Goal: Task Accomplishment & Management: Complete application form

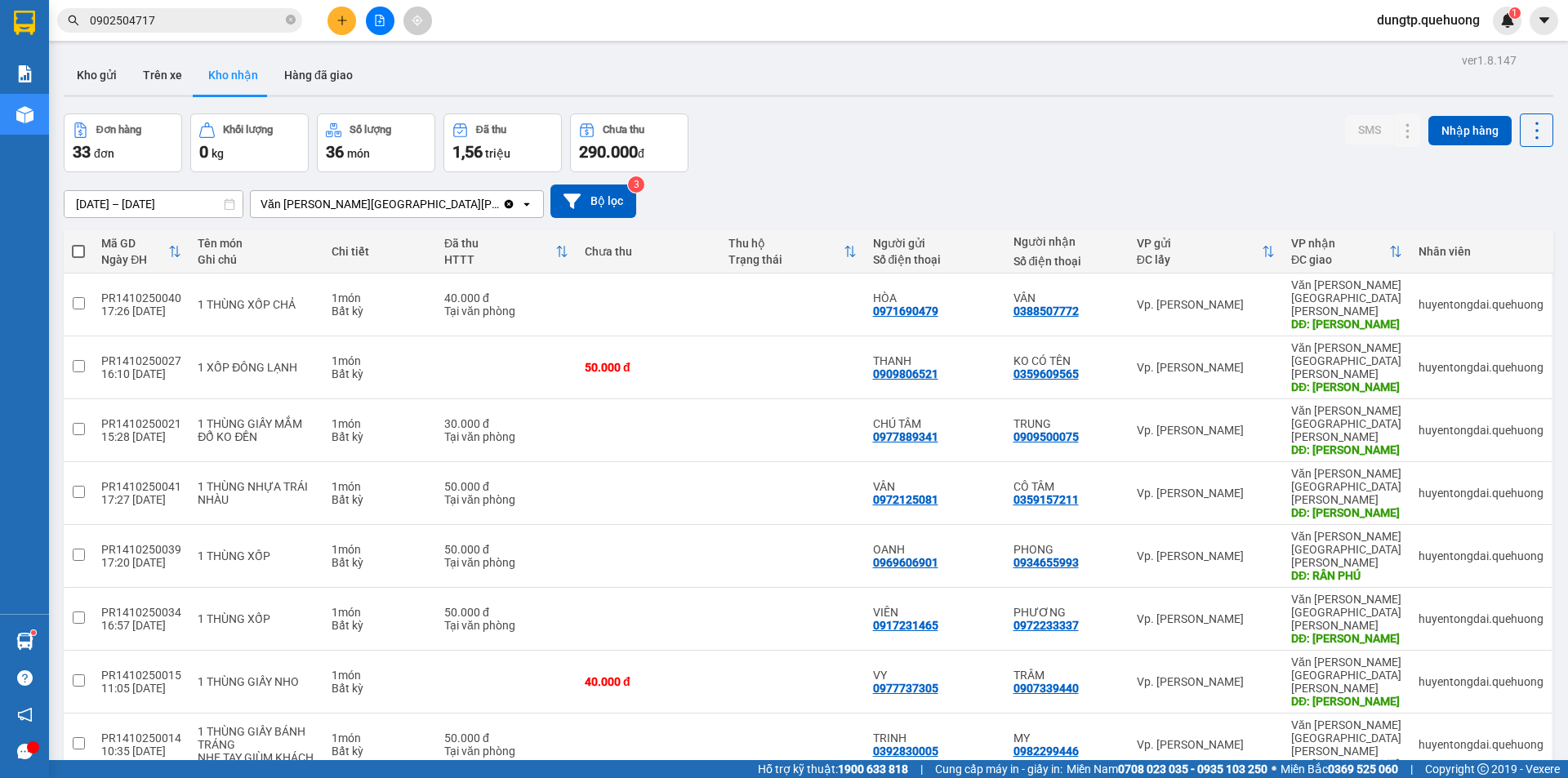
click at [212, 15] on input "0902504717" at bounding box center [186, 20] width 193 height 18
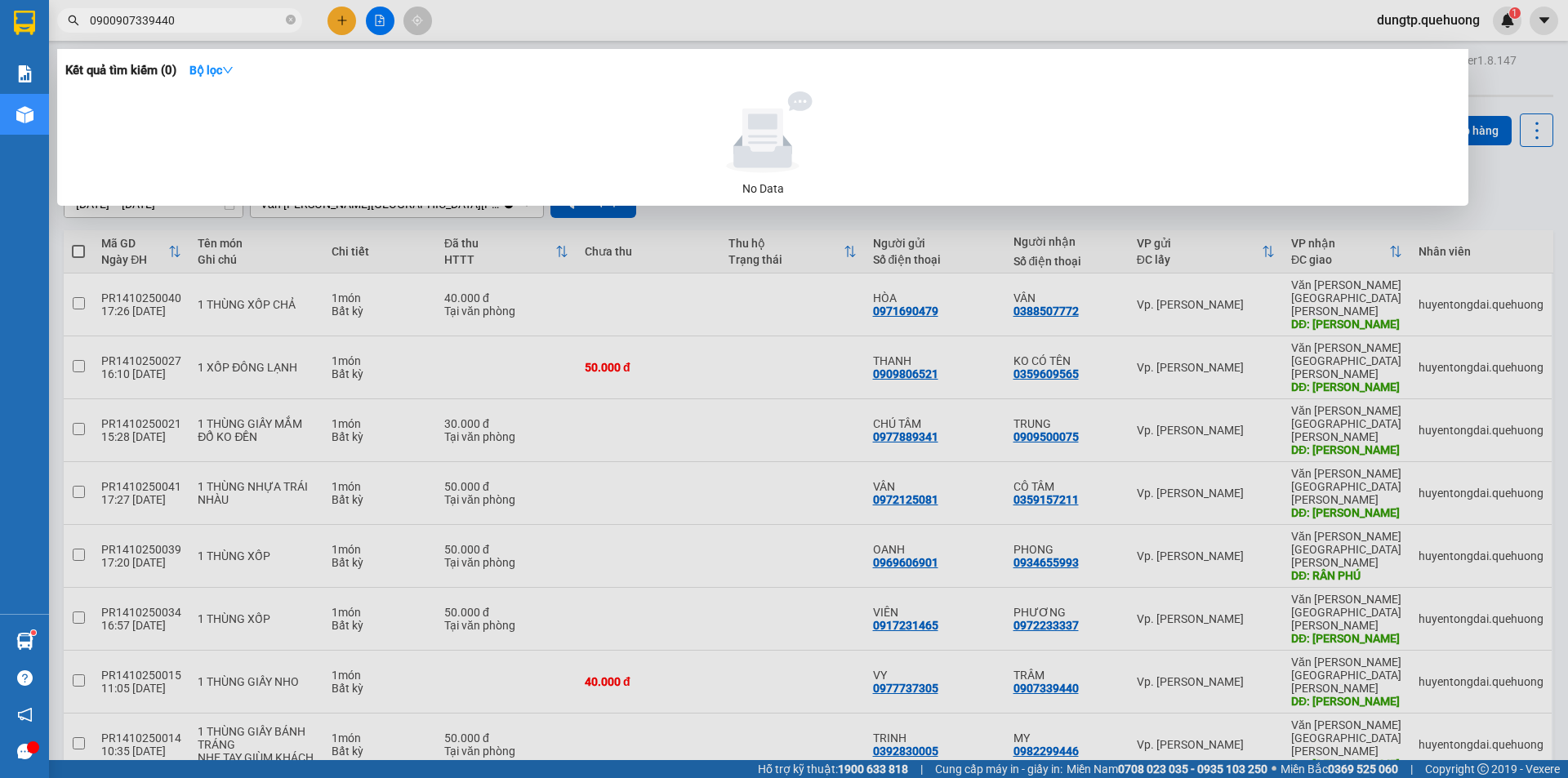
click at [110, 19] on input "0900907339440" at bounding box center [186, 20] width 193 height 18
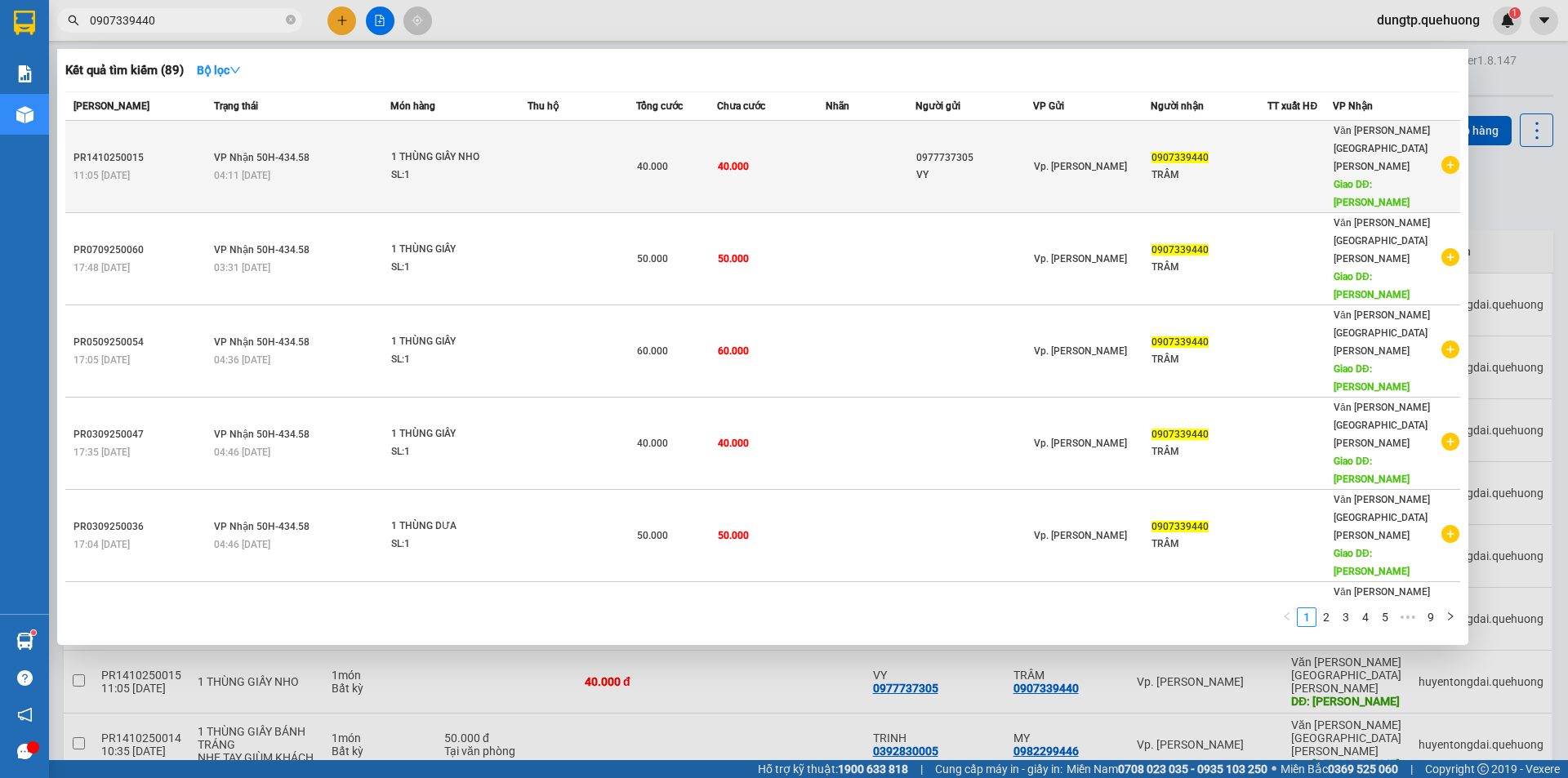
type input "0907339440"
click at [485, 167] on div "SL: 1" at bounding box center [452, 175] width 122 height 18
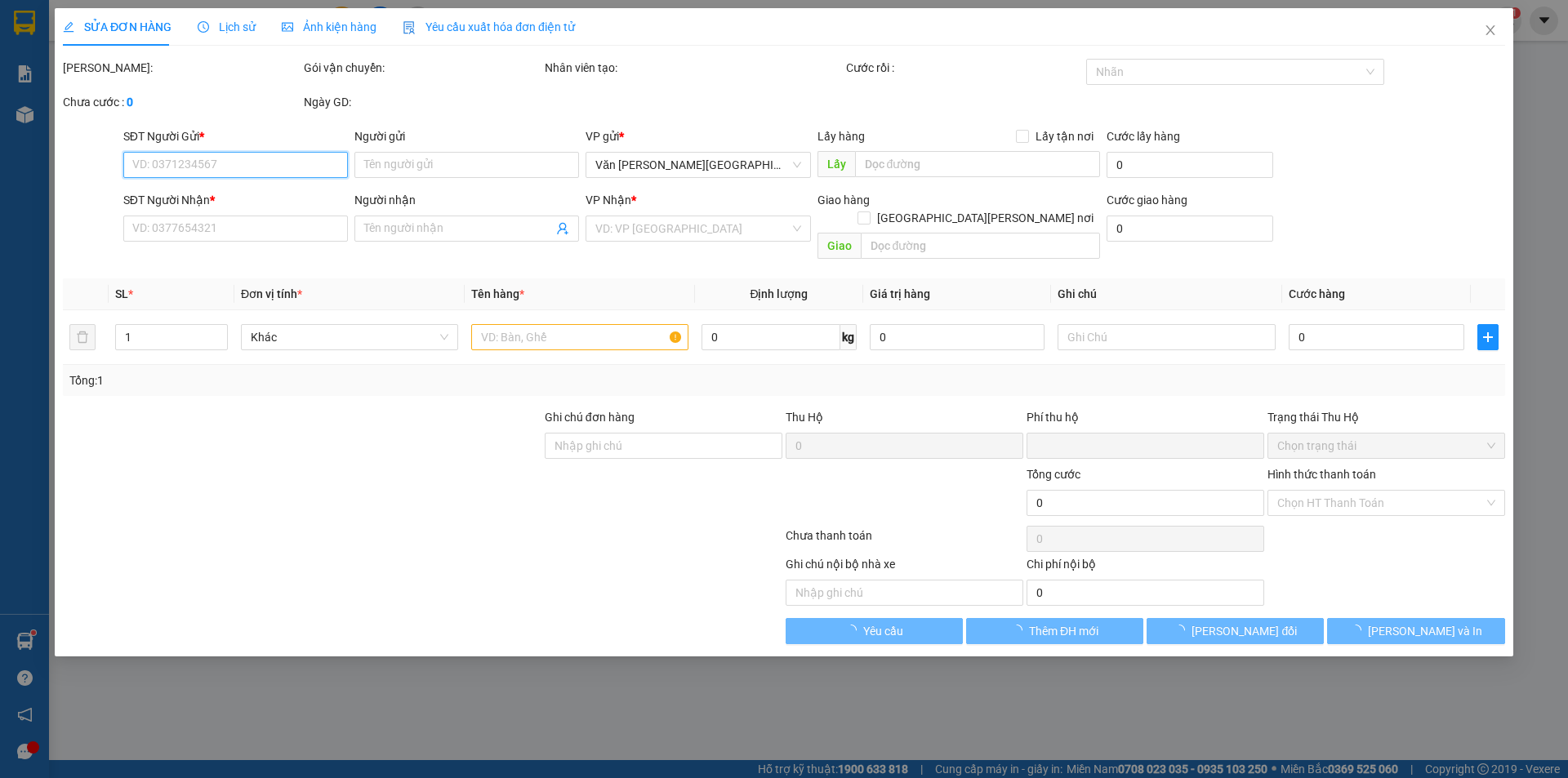
type input "0977737305"
type input "VY"
type input "0907339440"
type input "TRÂM"
type input "TÂN PHÚ"
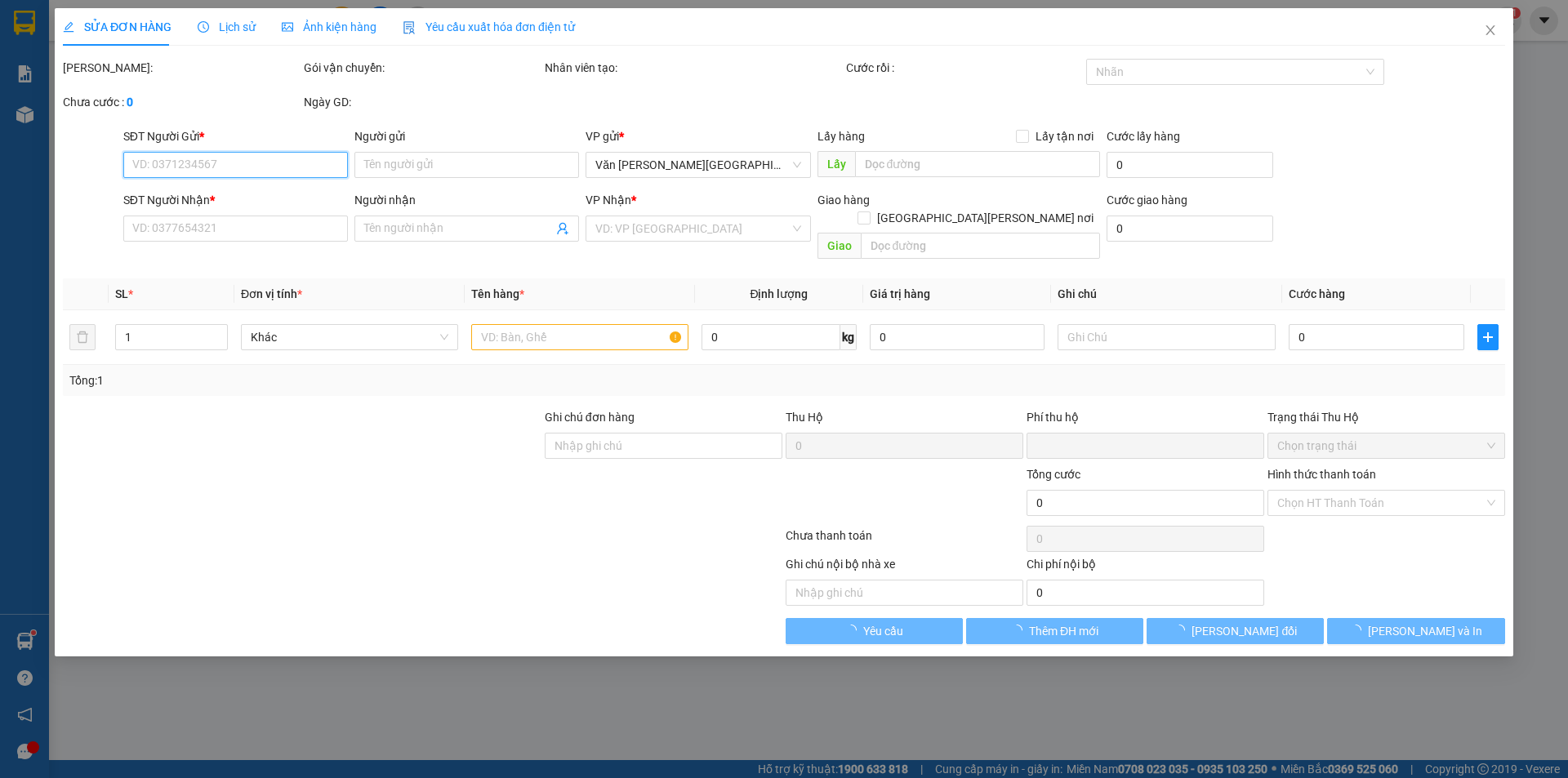
type input "0"
type input "40.000"
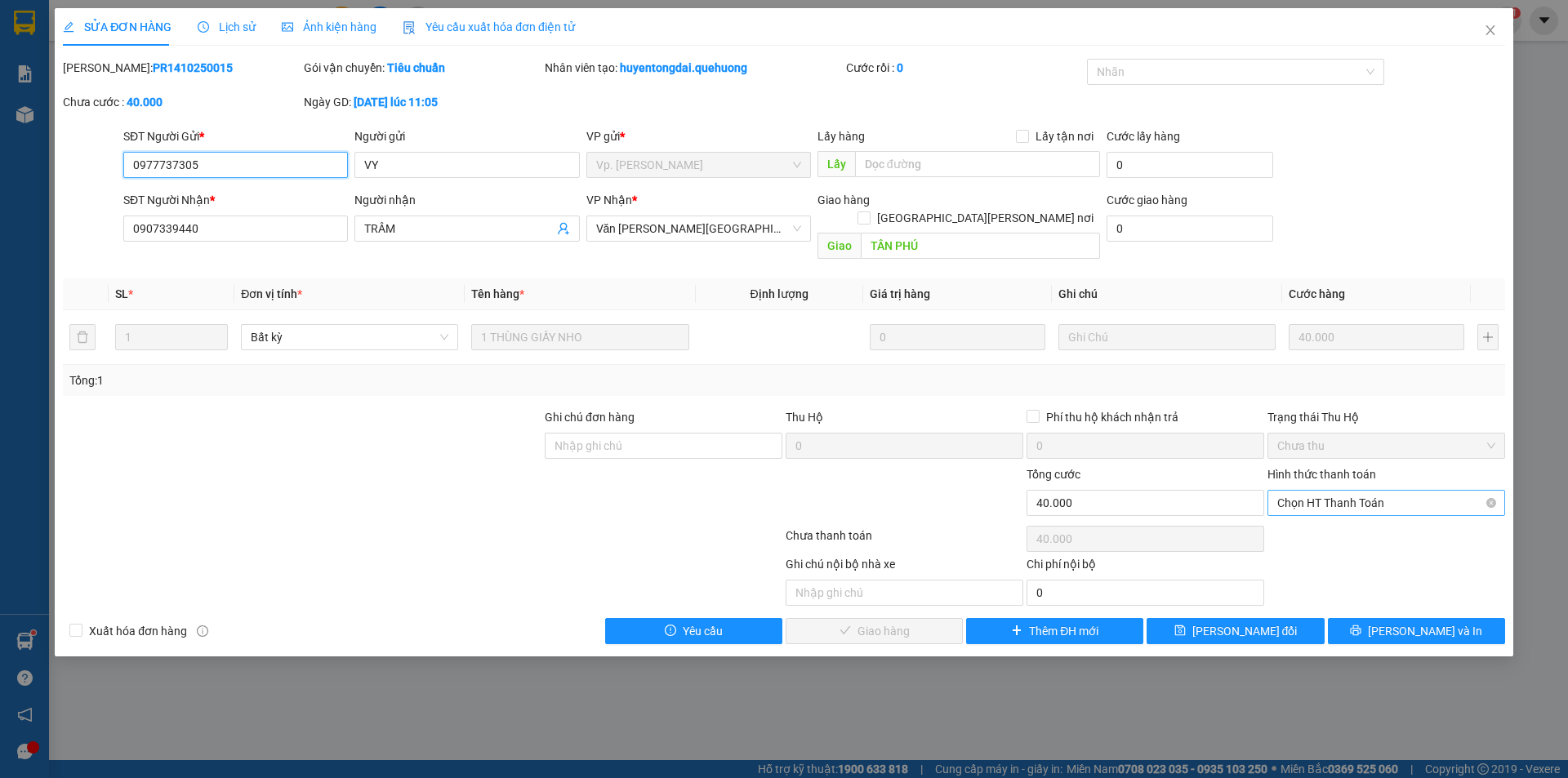
click at [1447, 491] on span "Chọn HT Thanh Toán" at bounding box center [1386, 503] width 218 height 24
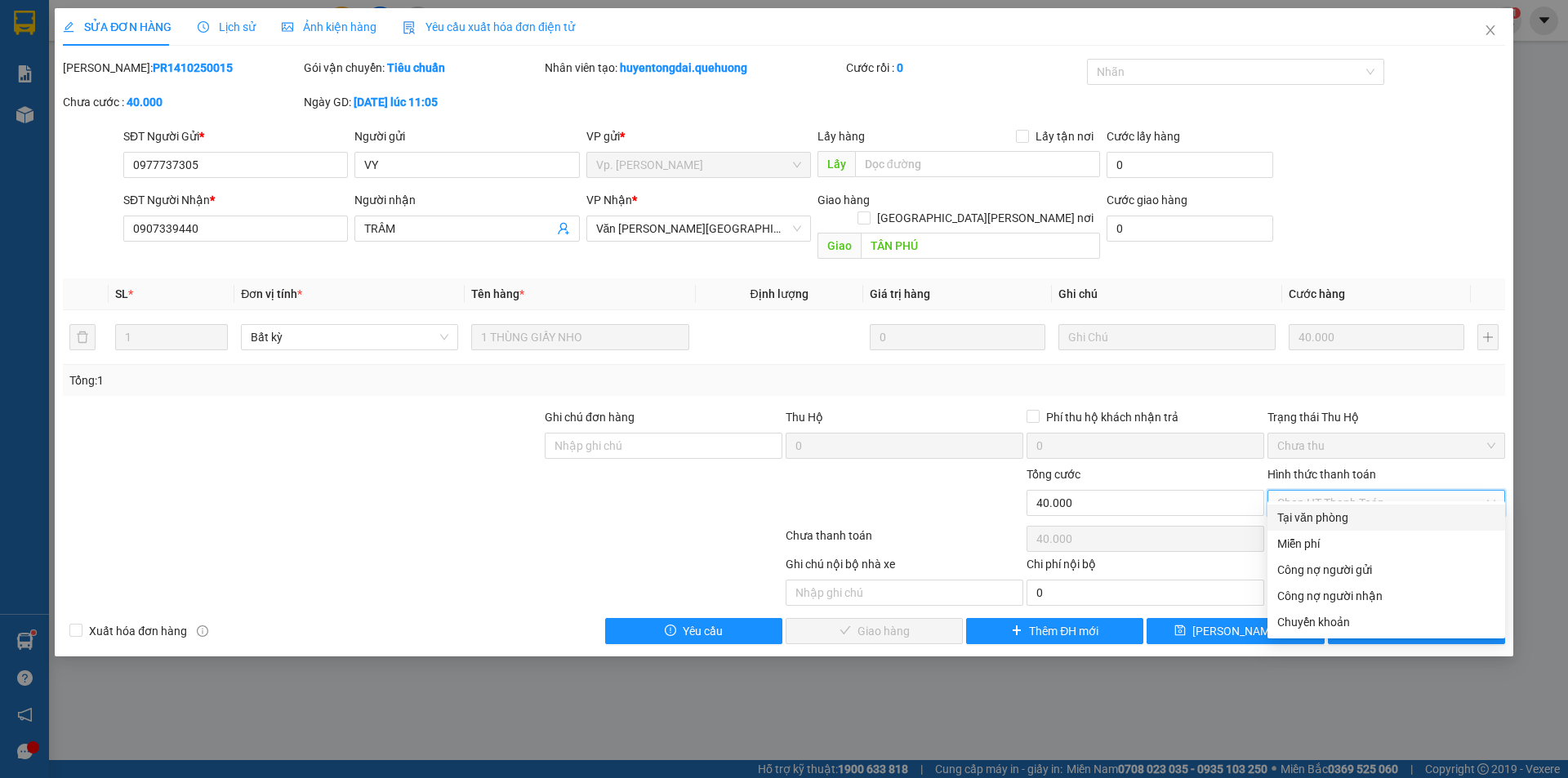
click at [1348, 522] on div "Tại văn phòng" at bounding box center [1386, 518] width 218 height 18
type input "0"
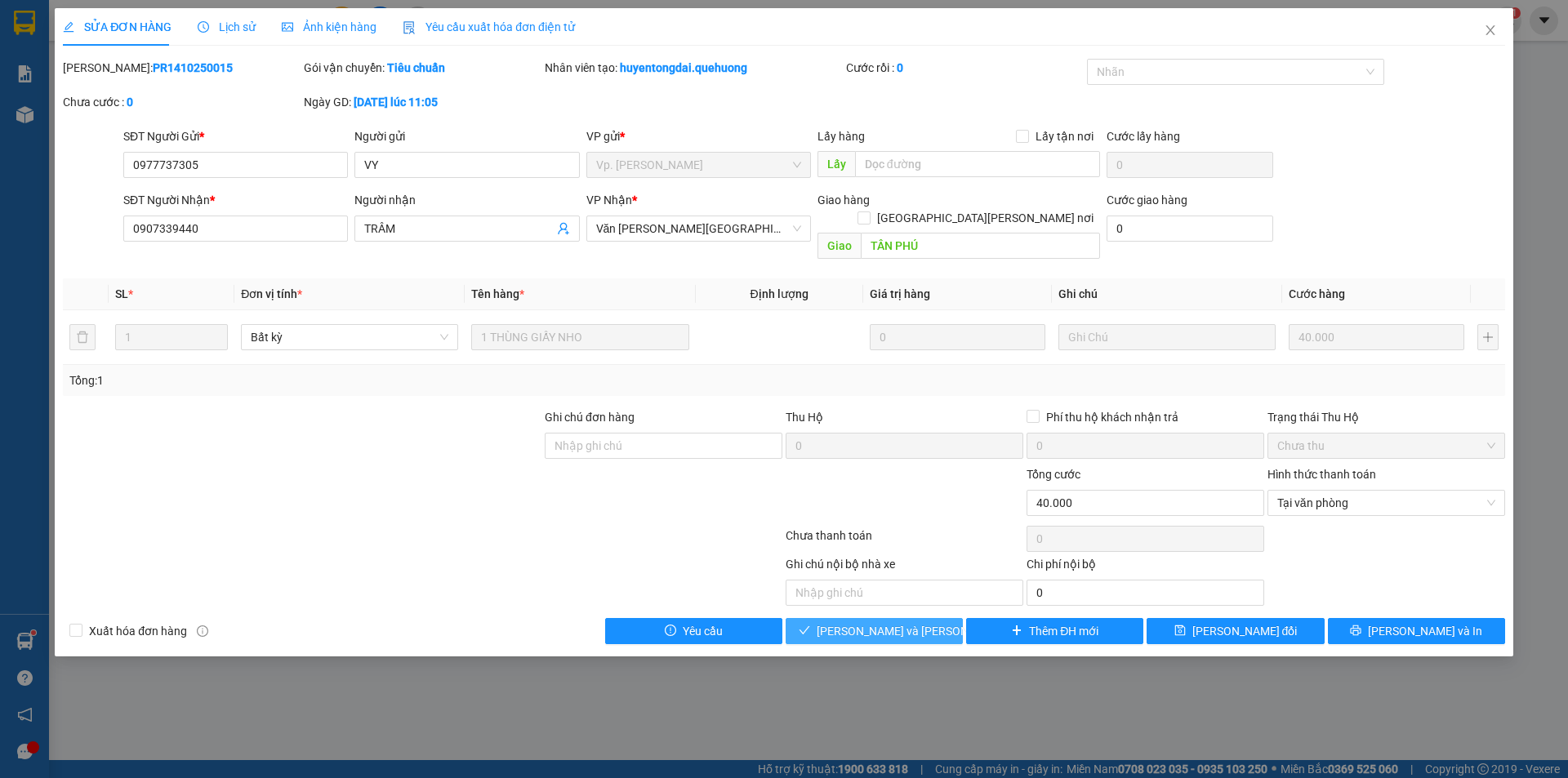
click at [925, 623] on span "[PERSON_NAME] và [PERSON_NAME] hàng" at bounding box center [927, 631] width 220 height 18
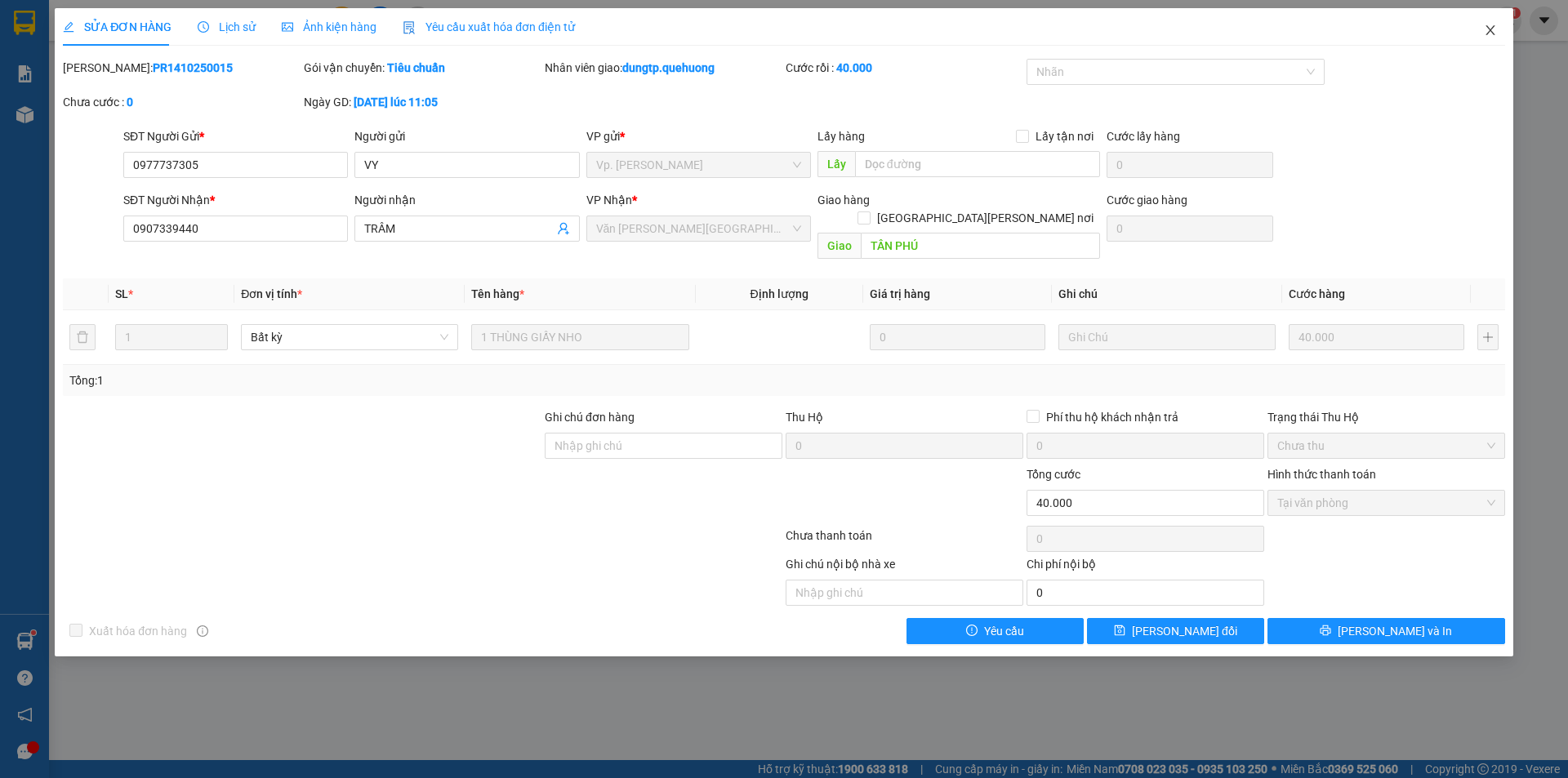
click at [1490, 26] on icon "close" at bounding box center [1490, 29] width 13 height 13
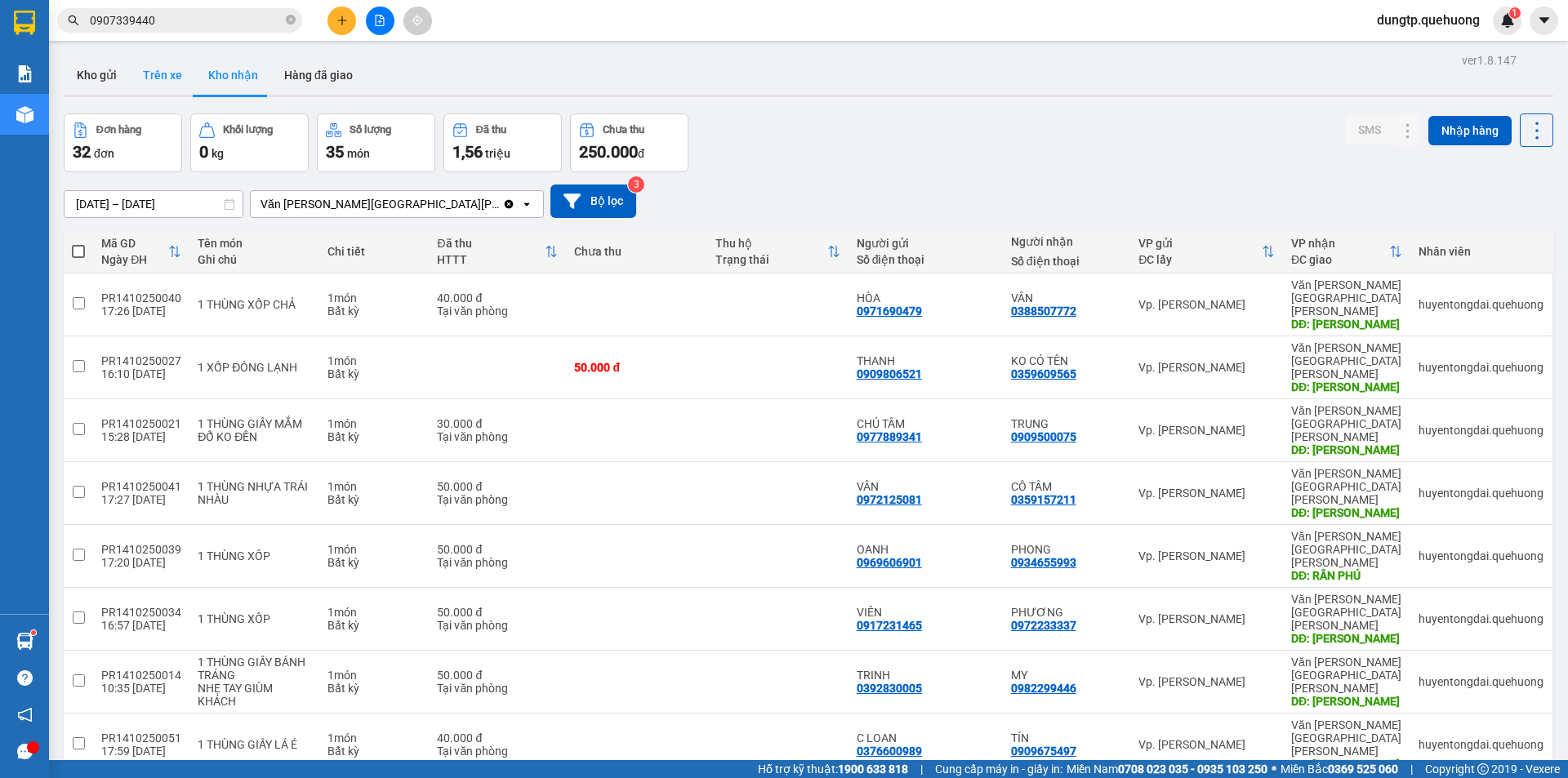
click at [156, 63] on button "Trên xe" at bounding box center [162, 75] width 65 height 39
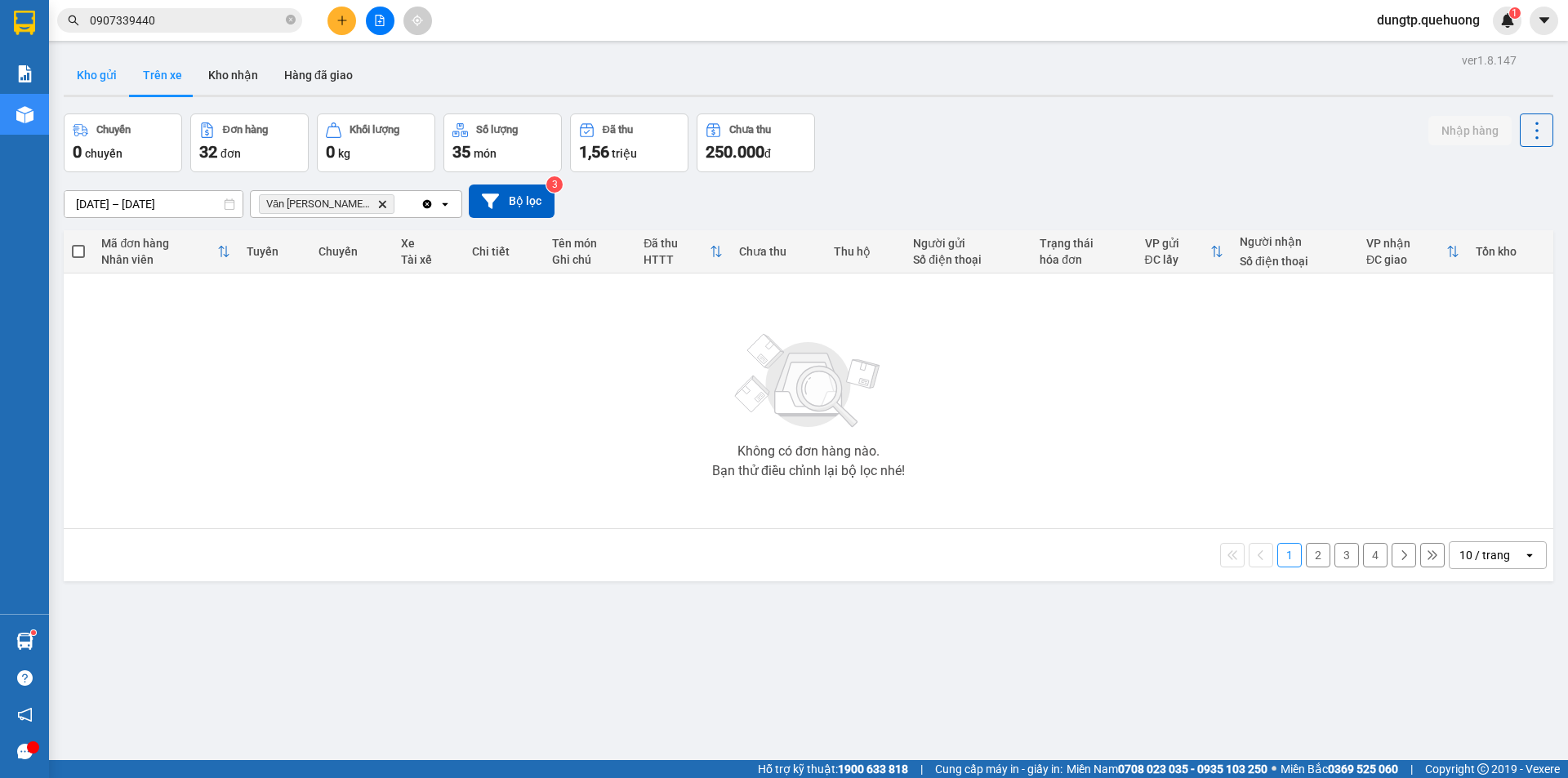
click at [105, 69] on button "Kho gửi" at bounding box center [96, 75] width 66 height 39
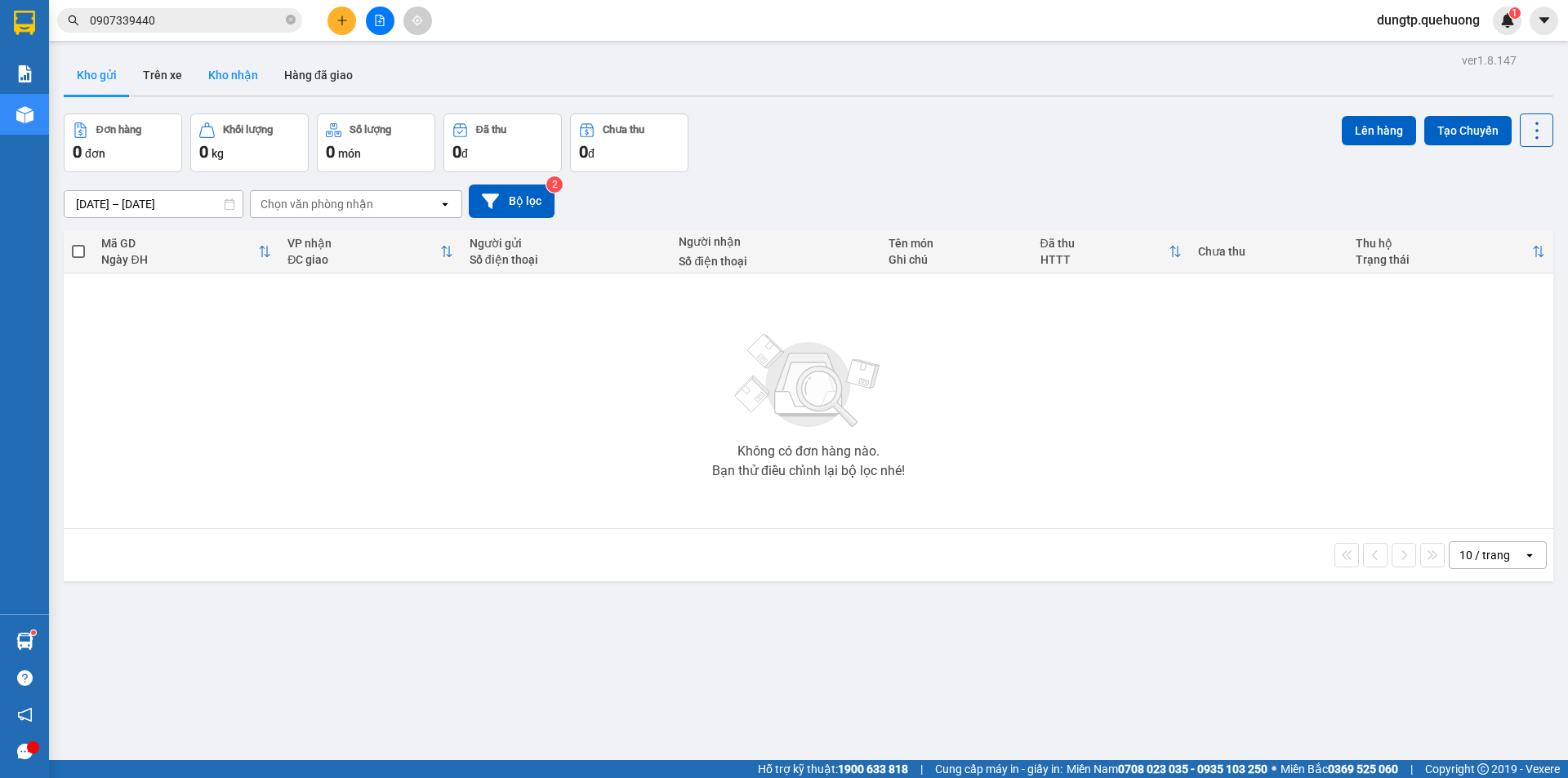
click at [251, 80] on button "Kho nhận" at bounding box center [233, 75] width 76 height 39
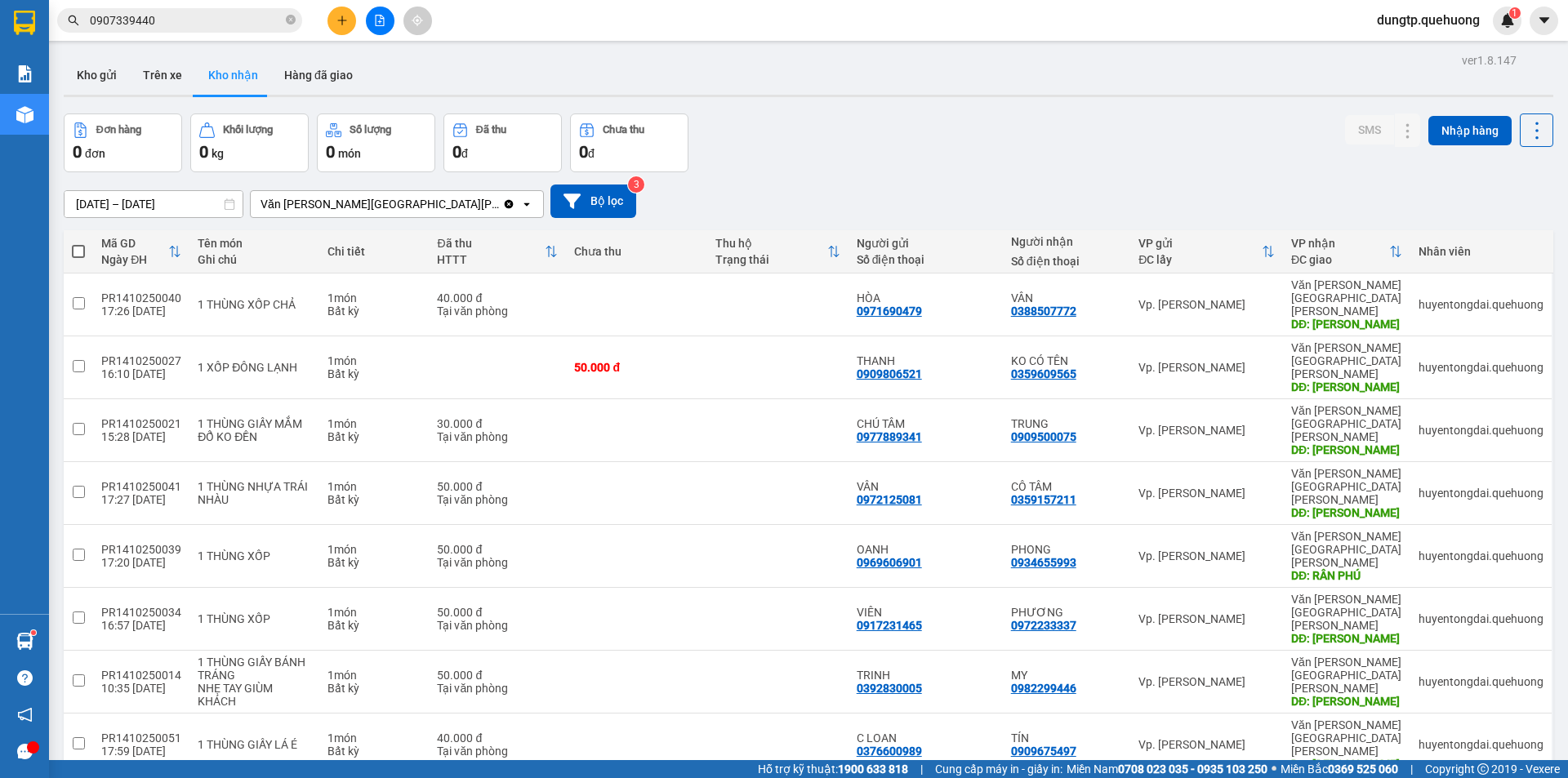
click at [193, 20] on input "0907339440" at bounding box center [186, 20] width 193 height 18
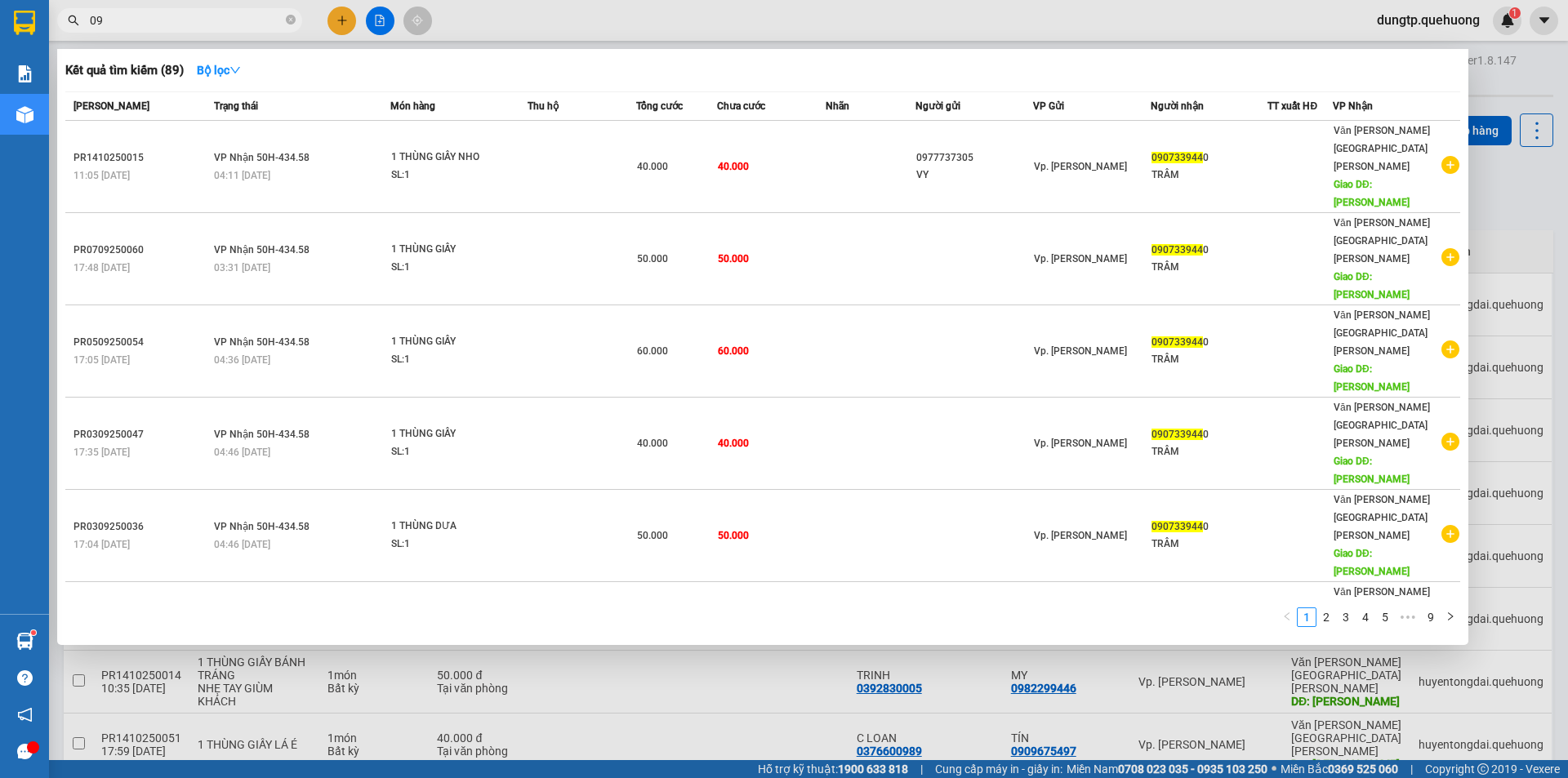
type input "0"
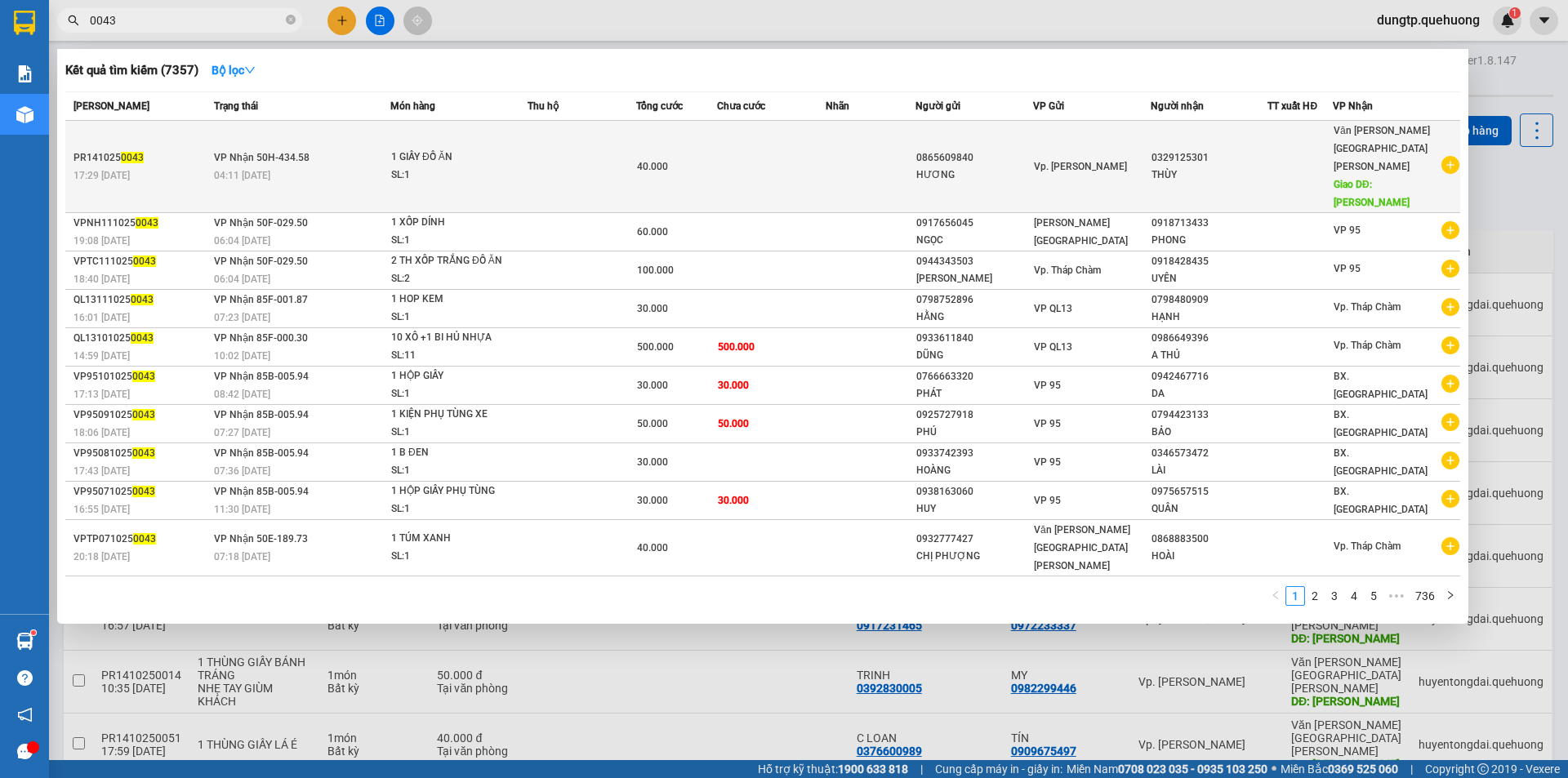
type input "0043"
click at [278, 167] on div "04:11 [DATE]" at bounding box center [302, 175] width 175 height 18
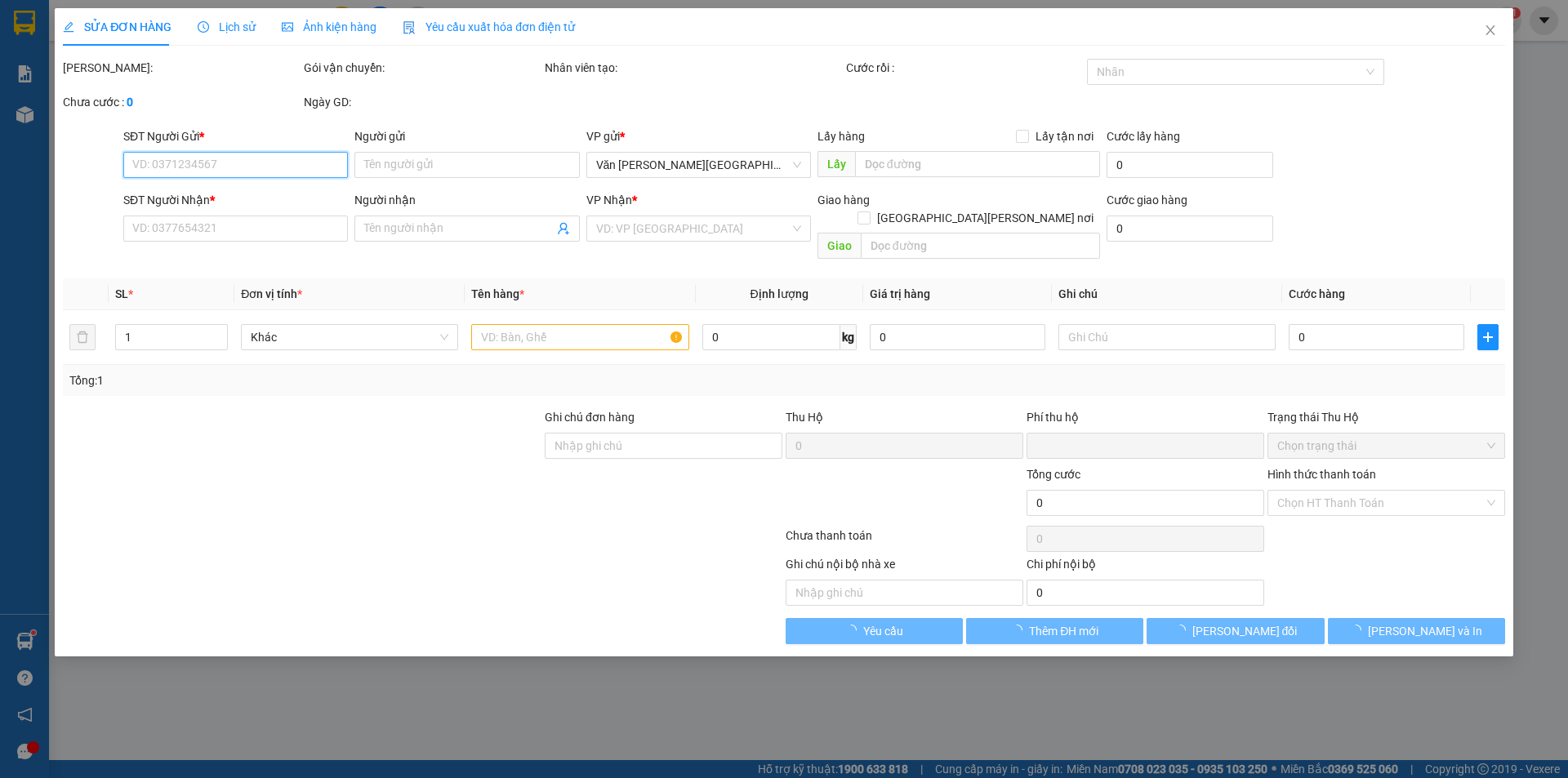
type input "0865609840"
type input "HƯƠNG"
type input "0329125301"
type input "THÙY"
type input "TÂN PHÚ"
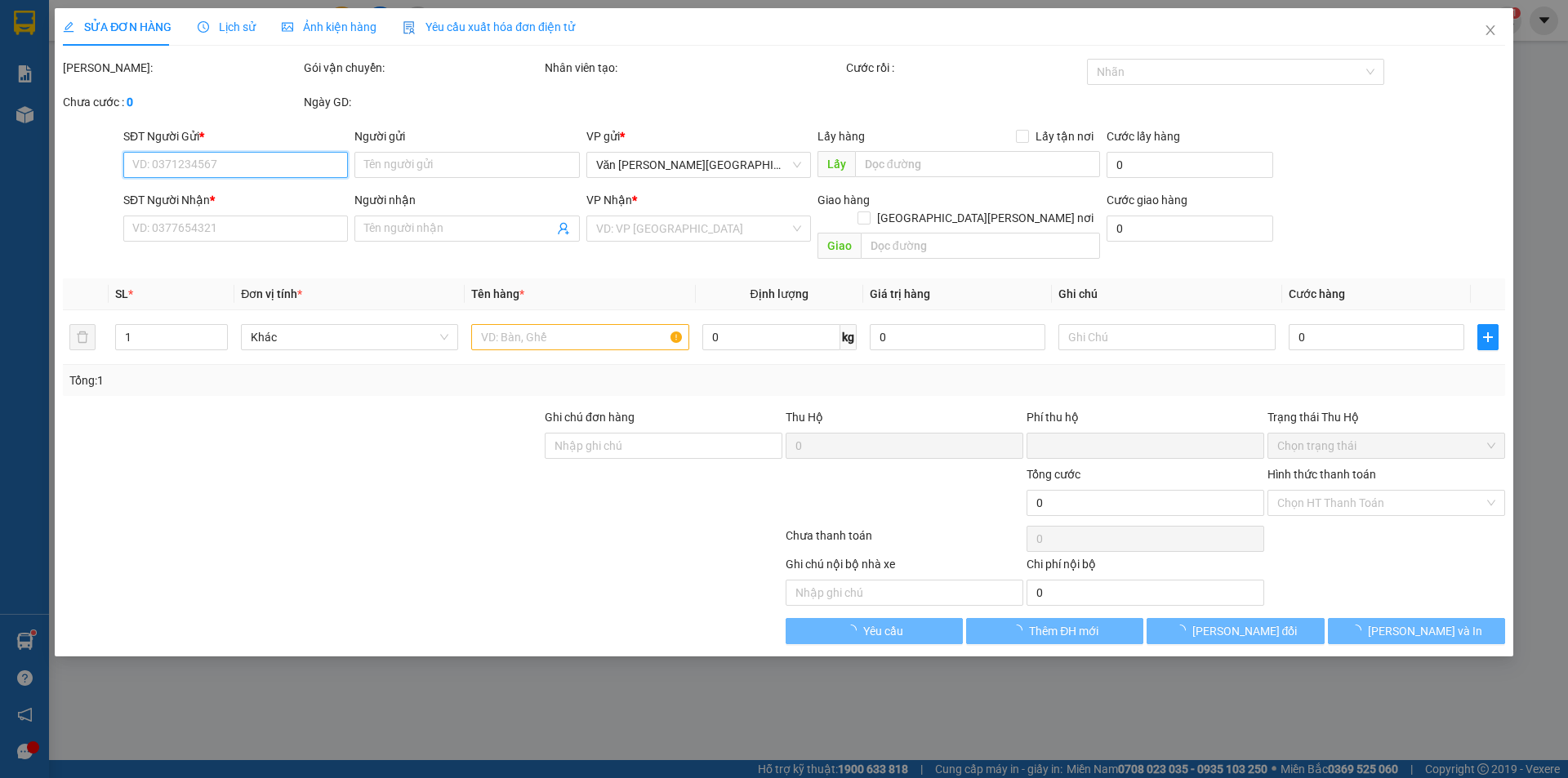
type input "0"
type input "40.000"
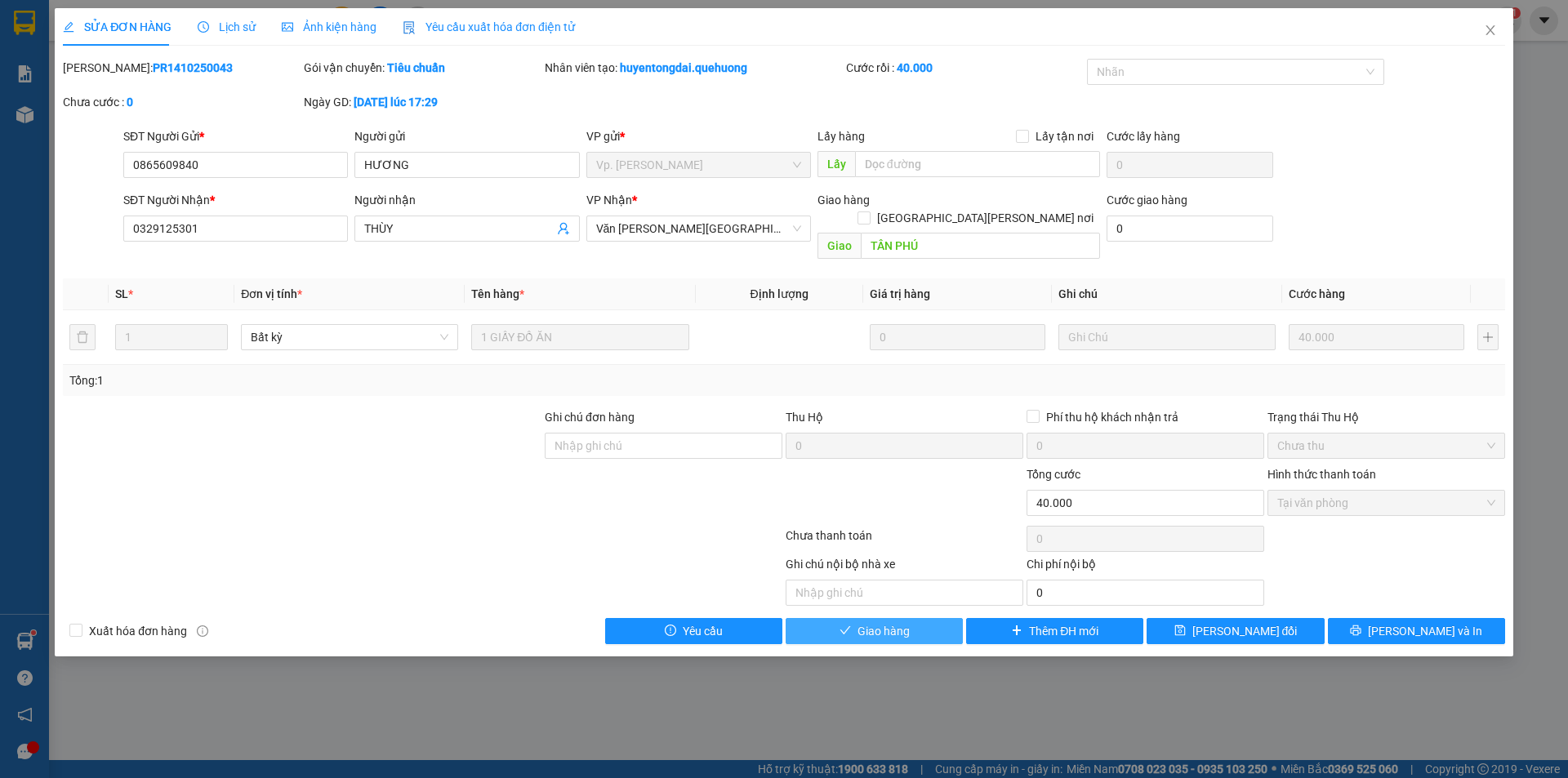
click at [860, 623] on span "Giao hàng" at bounding box center [884, 631] width 52 height 18
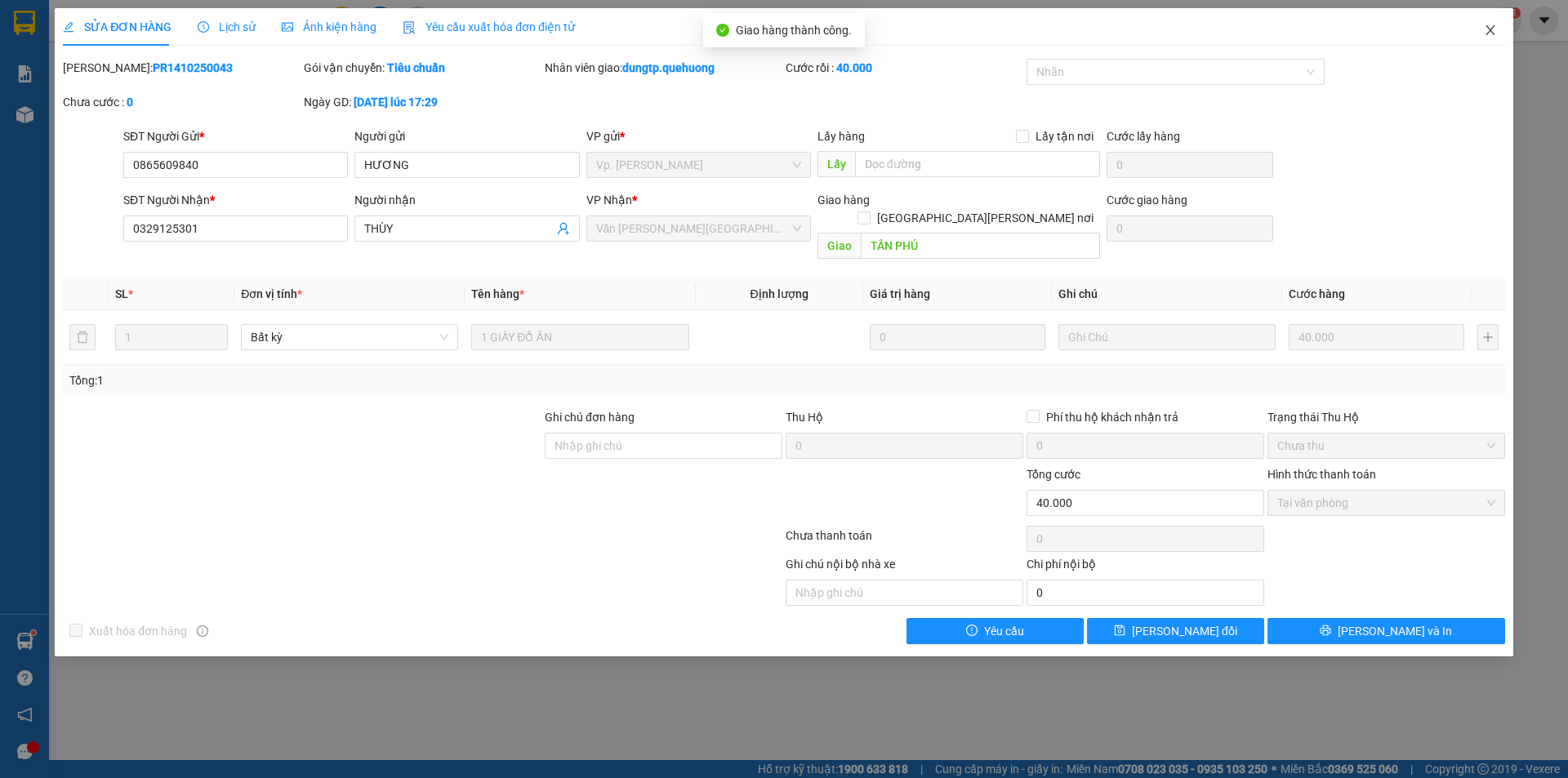
click at [1493, 32] on icon "close" at bounding box center [1490, 29] width 13 height 13
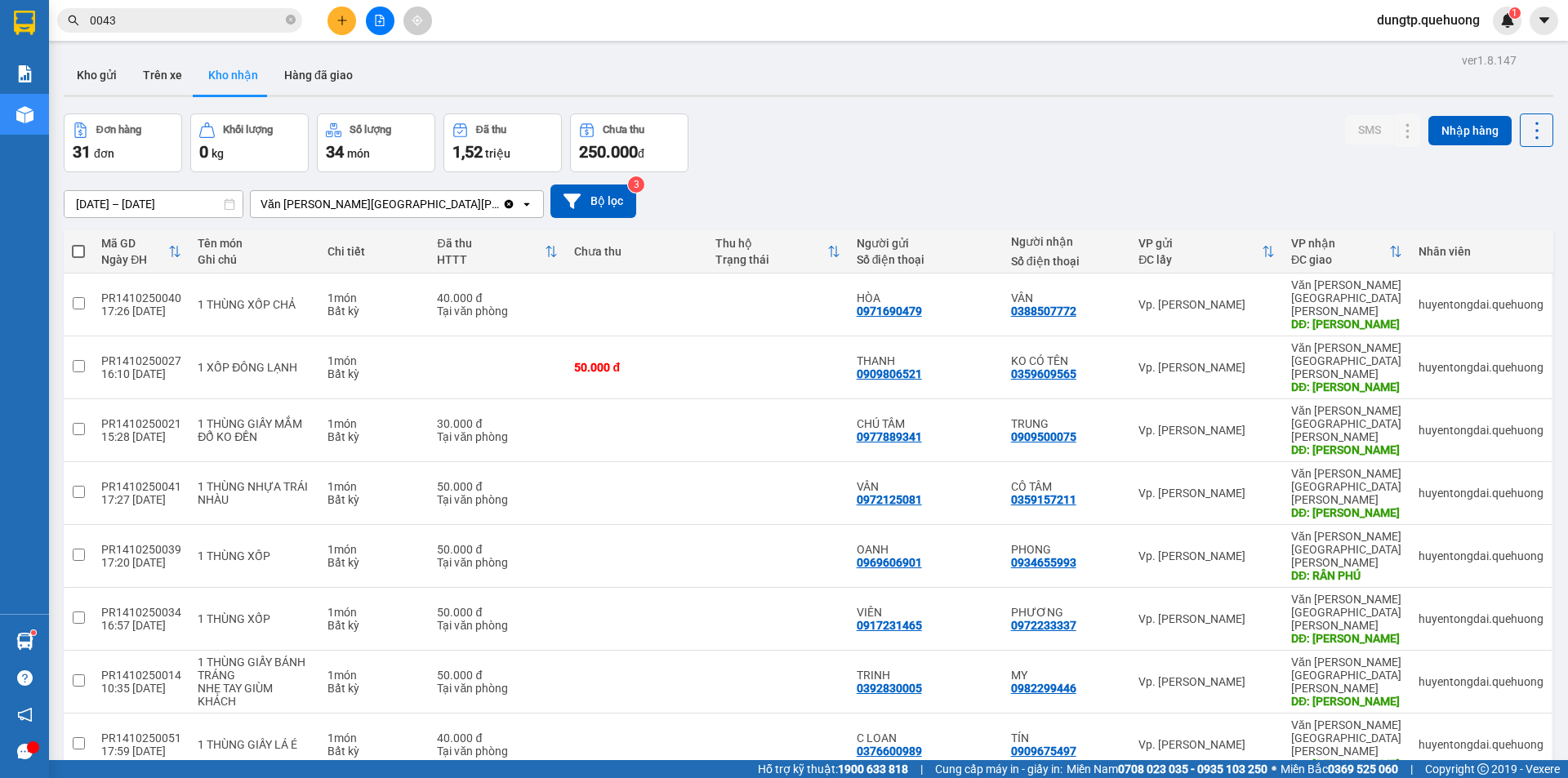
click at [196, 19] on input "0043" at bounding box center [186, 20] width 193 height 18
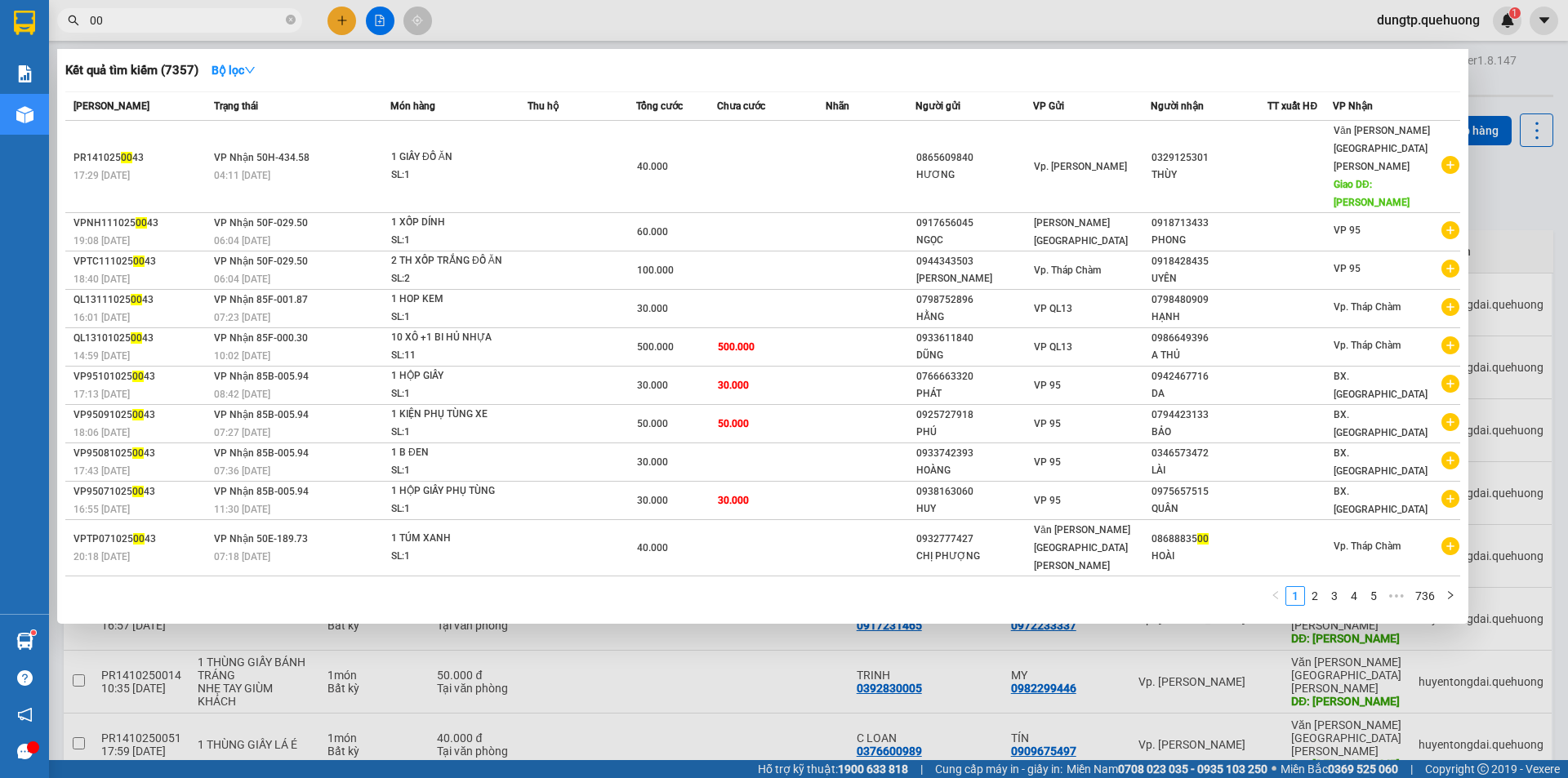
type input "0"
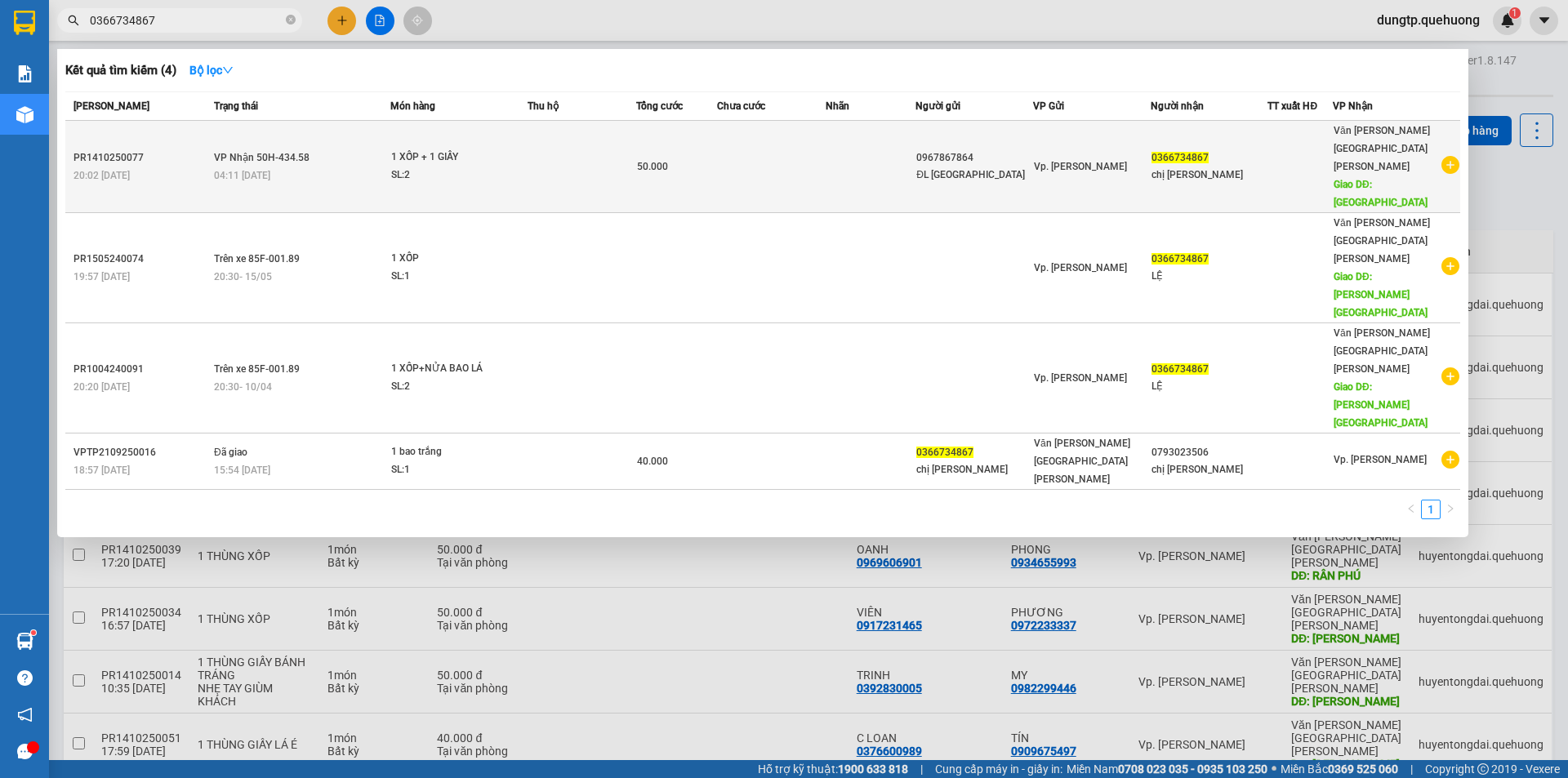
type input "0366734867"
click at [314, 167] on div "04:11 [DATE]" at bounding box center [302, 175] width 175 height 18
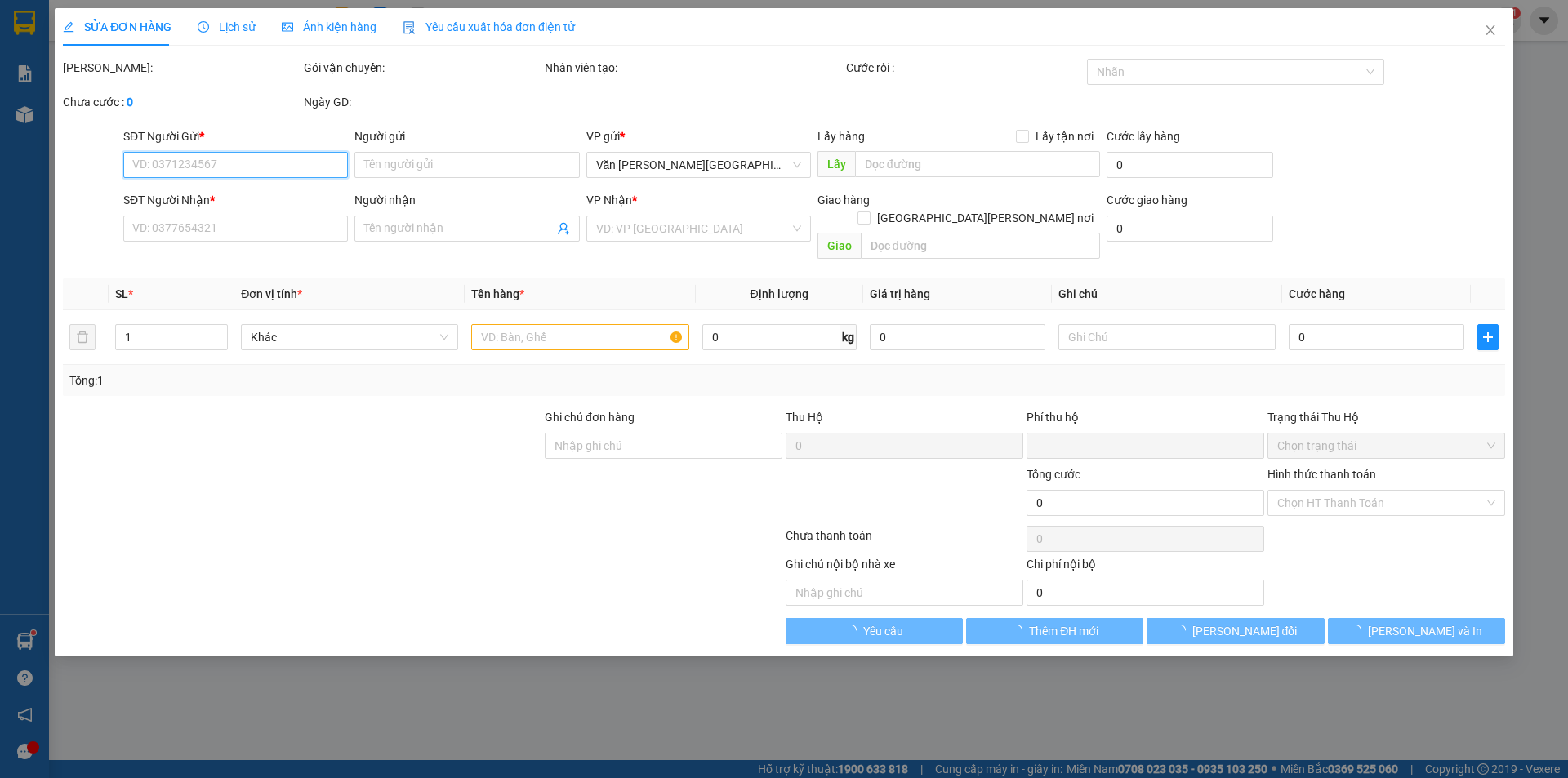
type input "0967867864"
type input "ĐL [GEOGRAPHIC_DATA]"
type input "0366734867"
type input "chị [PERSON_NAME]"
type input "[GEOGRAPHIC_DATA]"
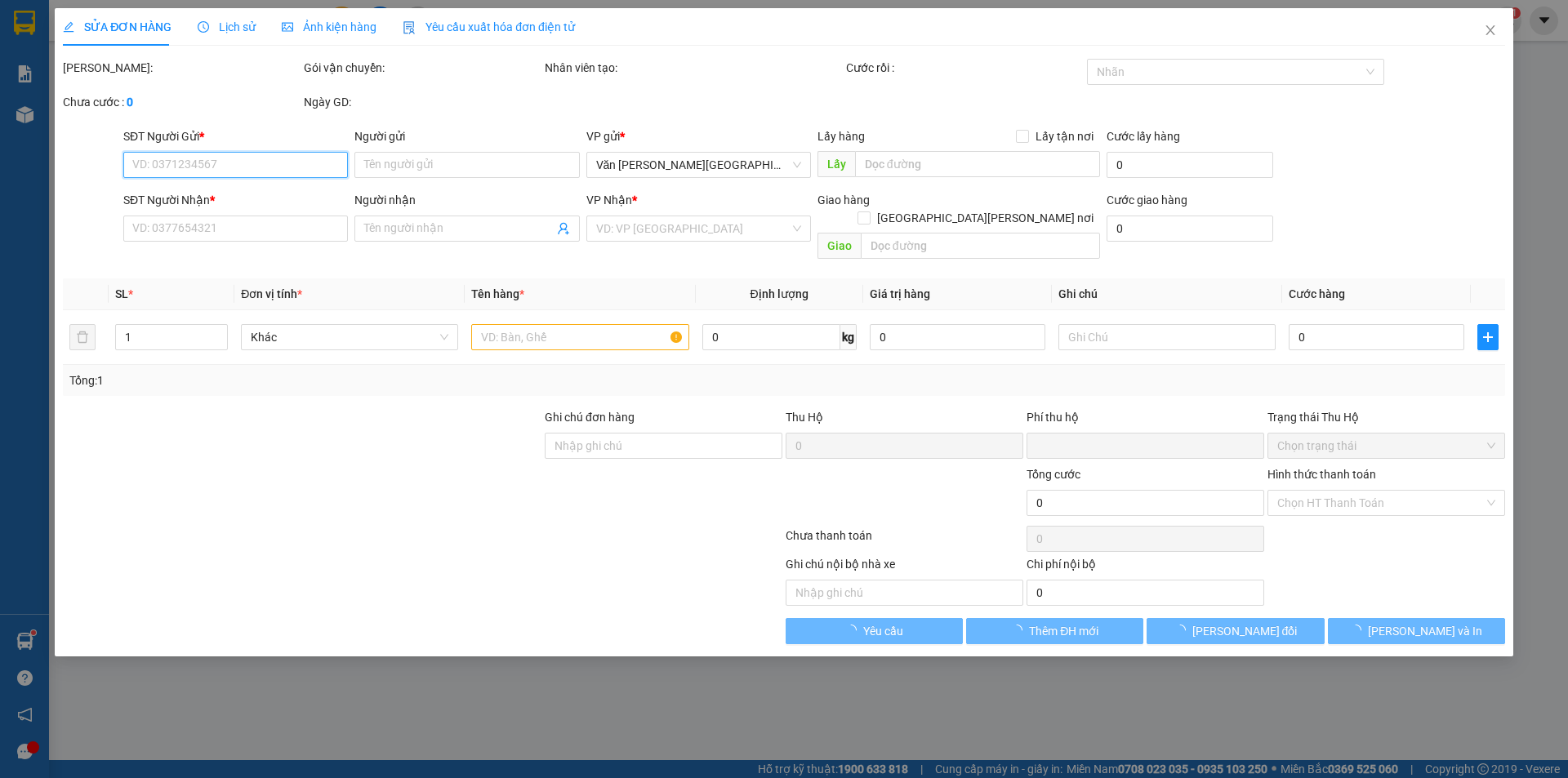
type input "0"
type input "50.000"
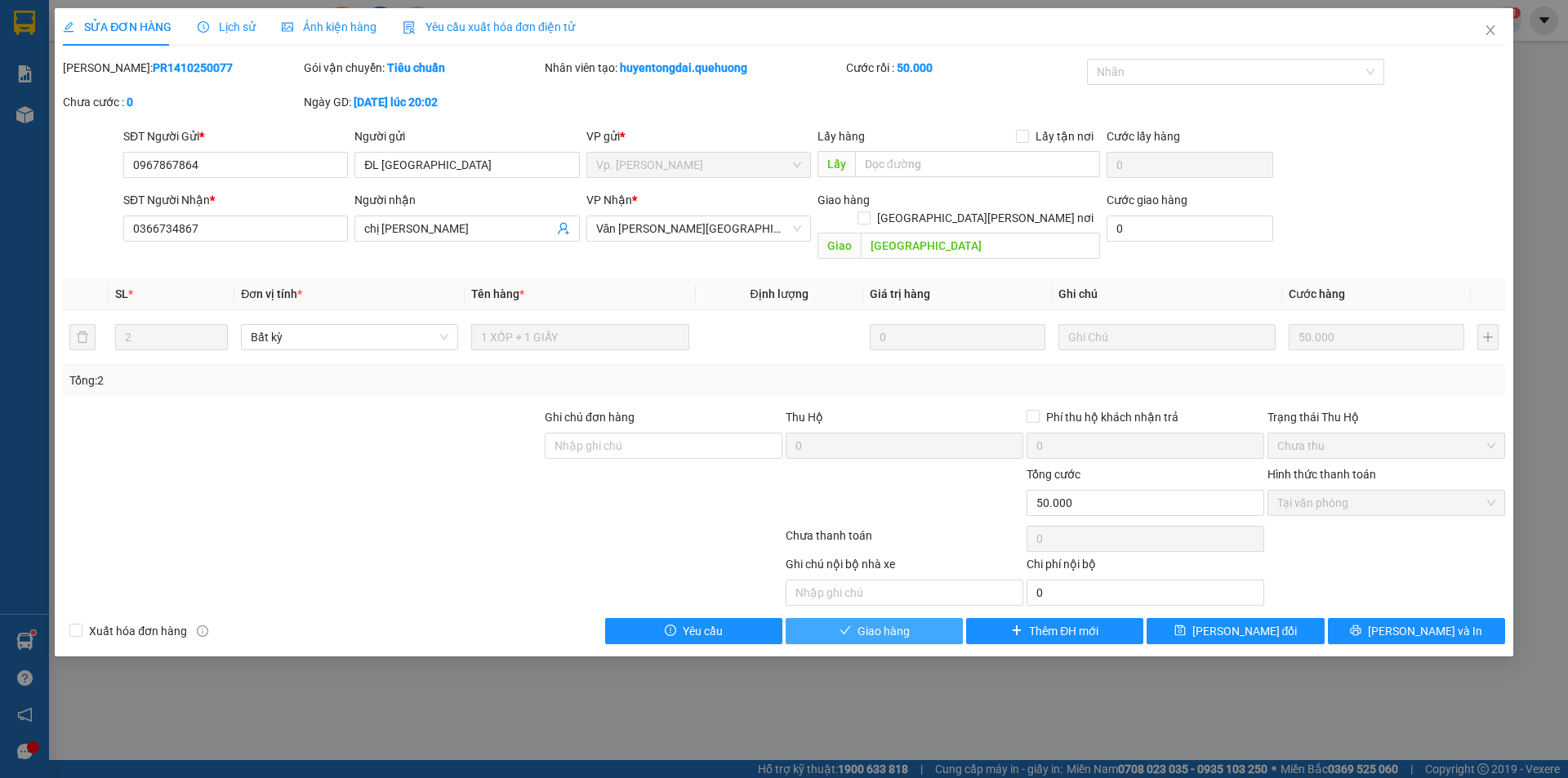
click at [849, 618] on button "Giao hàng" at bounding box center [874, 631] width 177 height 26
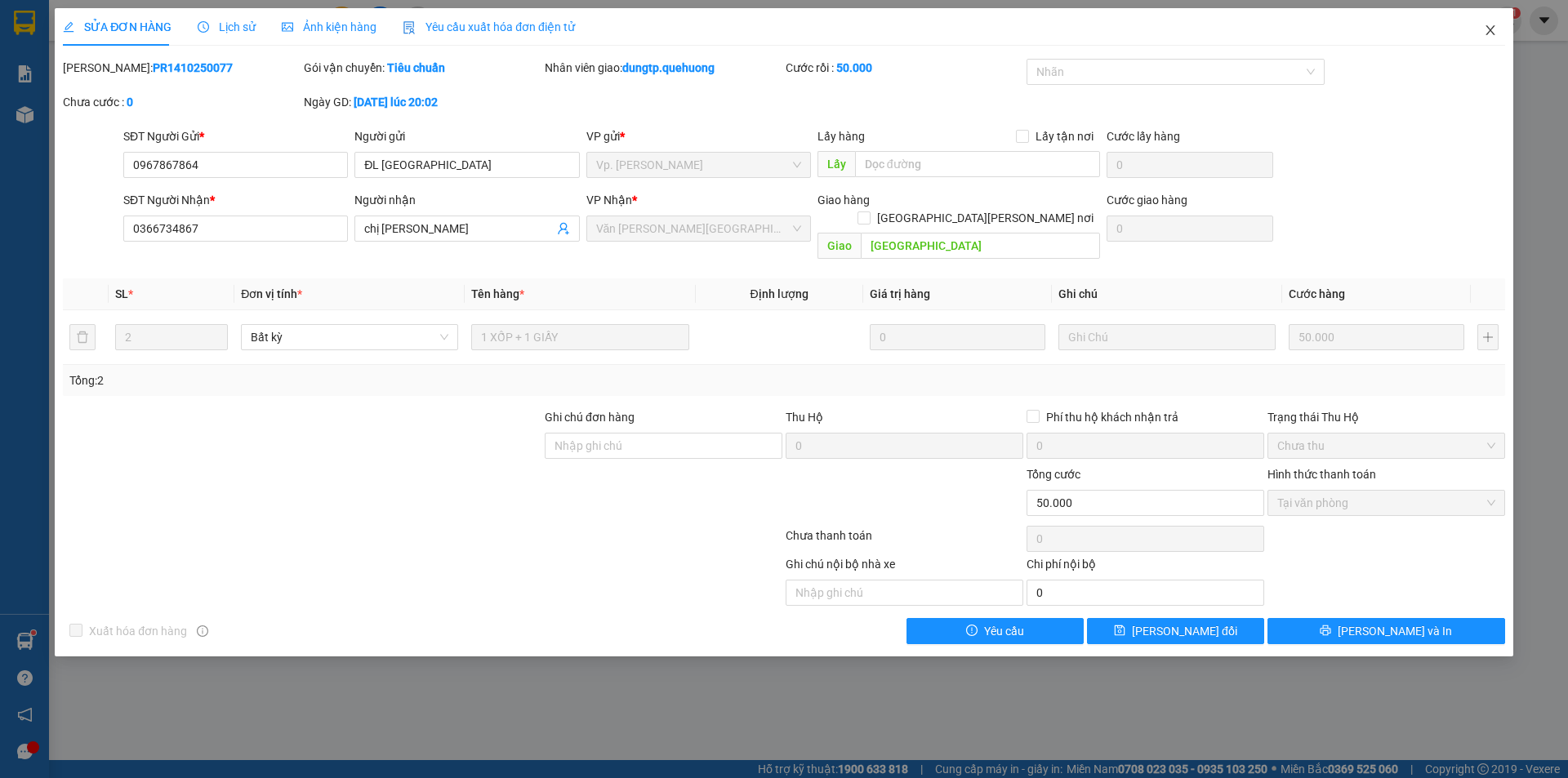
click at [1492, 34] on icon "close" at bounding box center [1490, 29] width 13 height 13
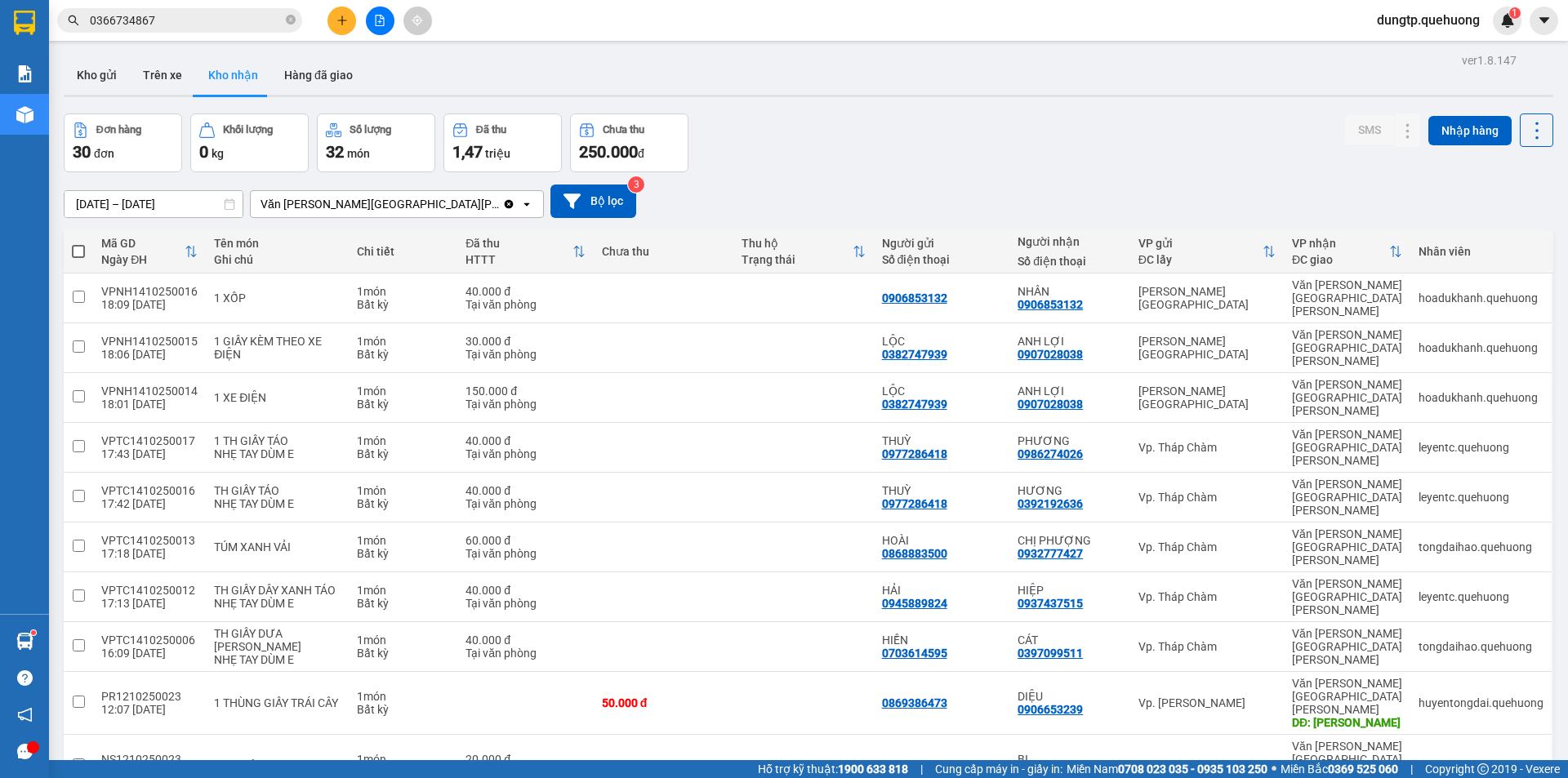
click at [172, 21] on input "0366734867" at bounding box center [186, 20] width 193 height 18
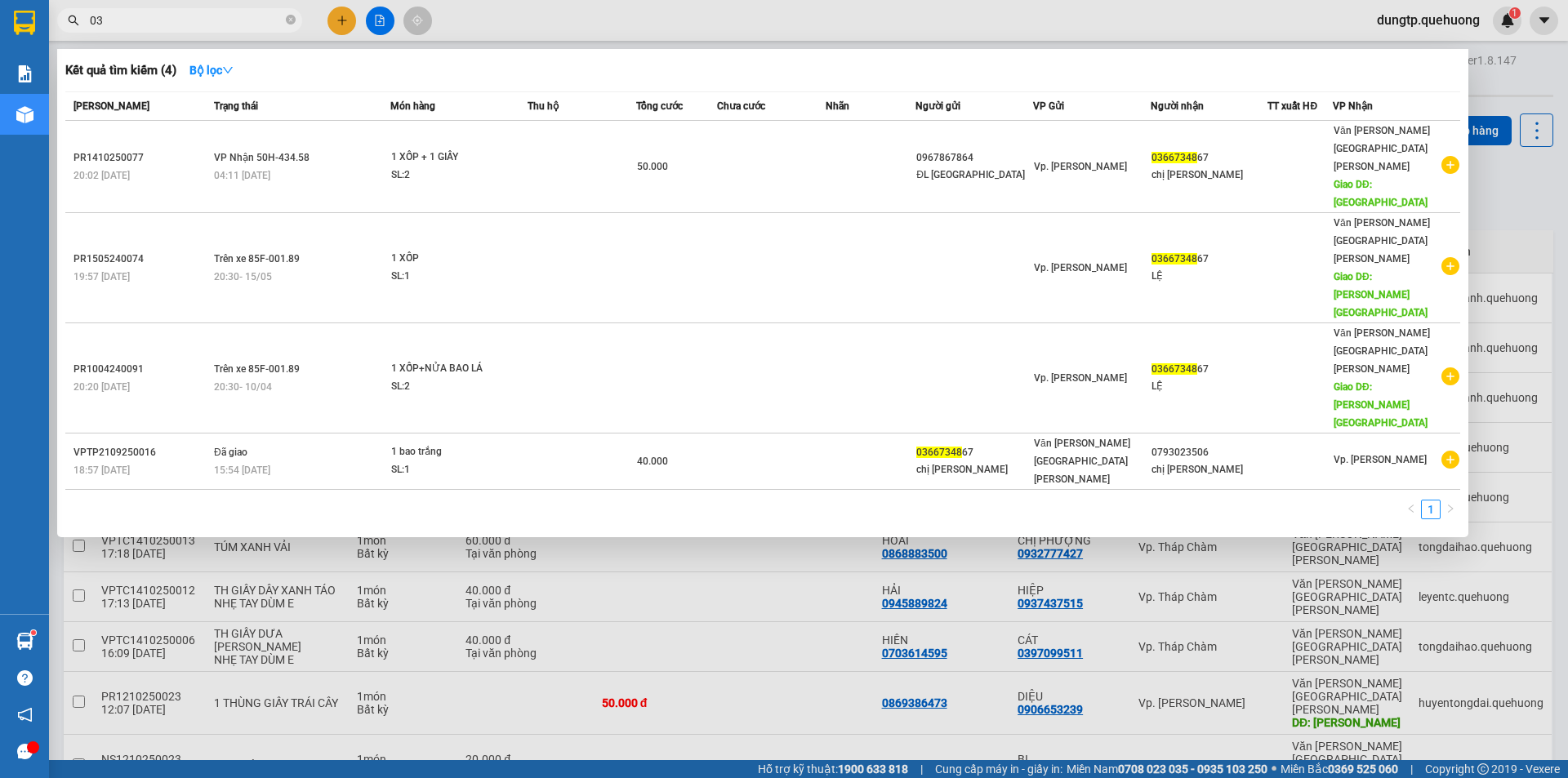
type input "0"
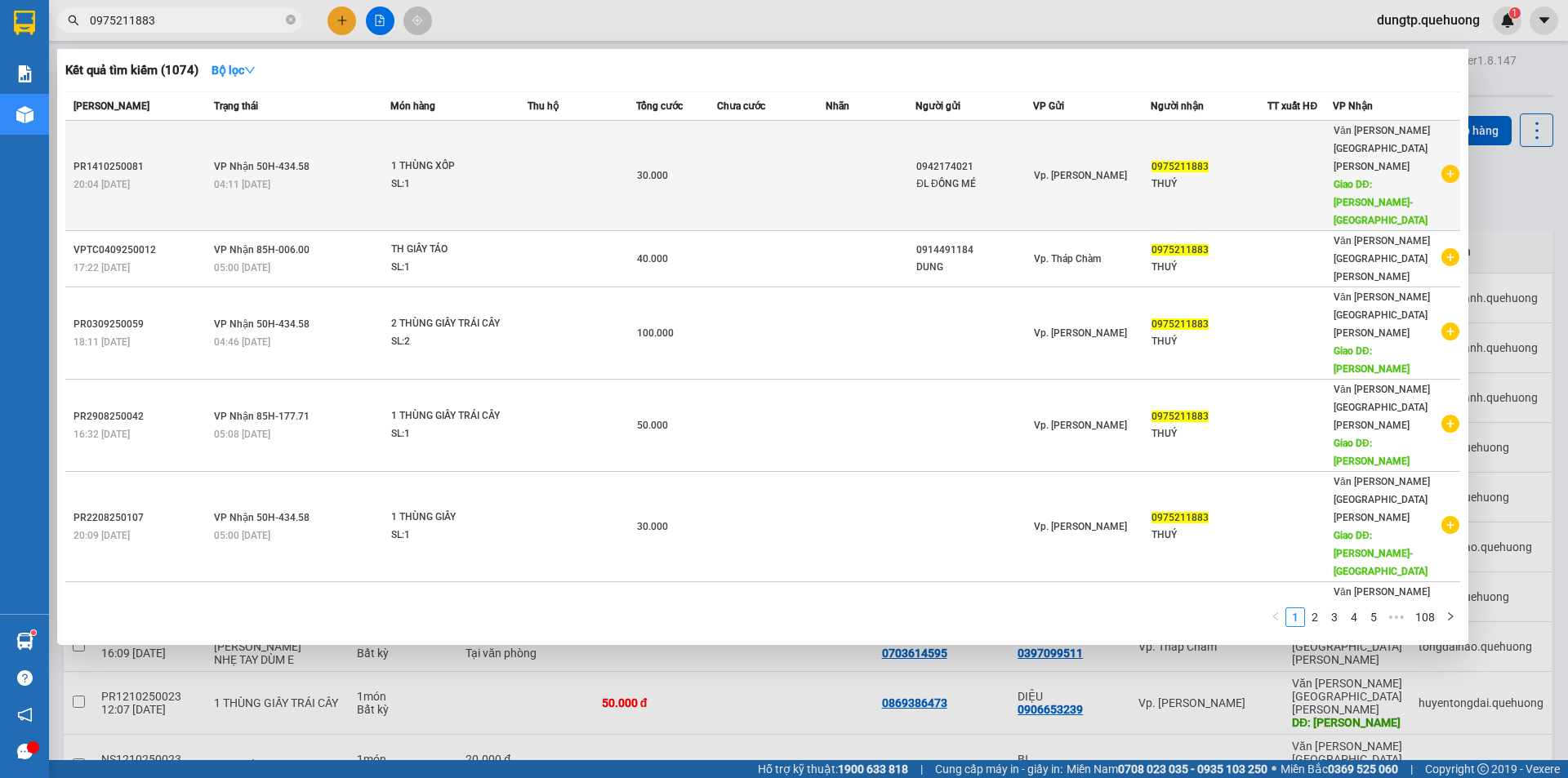
type input "0975211883"
click at [333, 147] on td "[PERSON_NAME] 50H-434.58 04:11 [DATE]" at bounding box center [300, 175] width 180 height 110
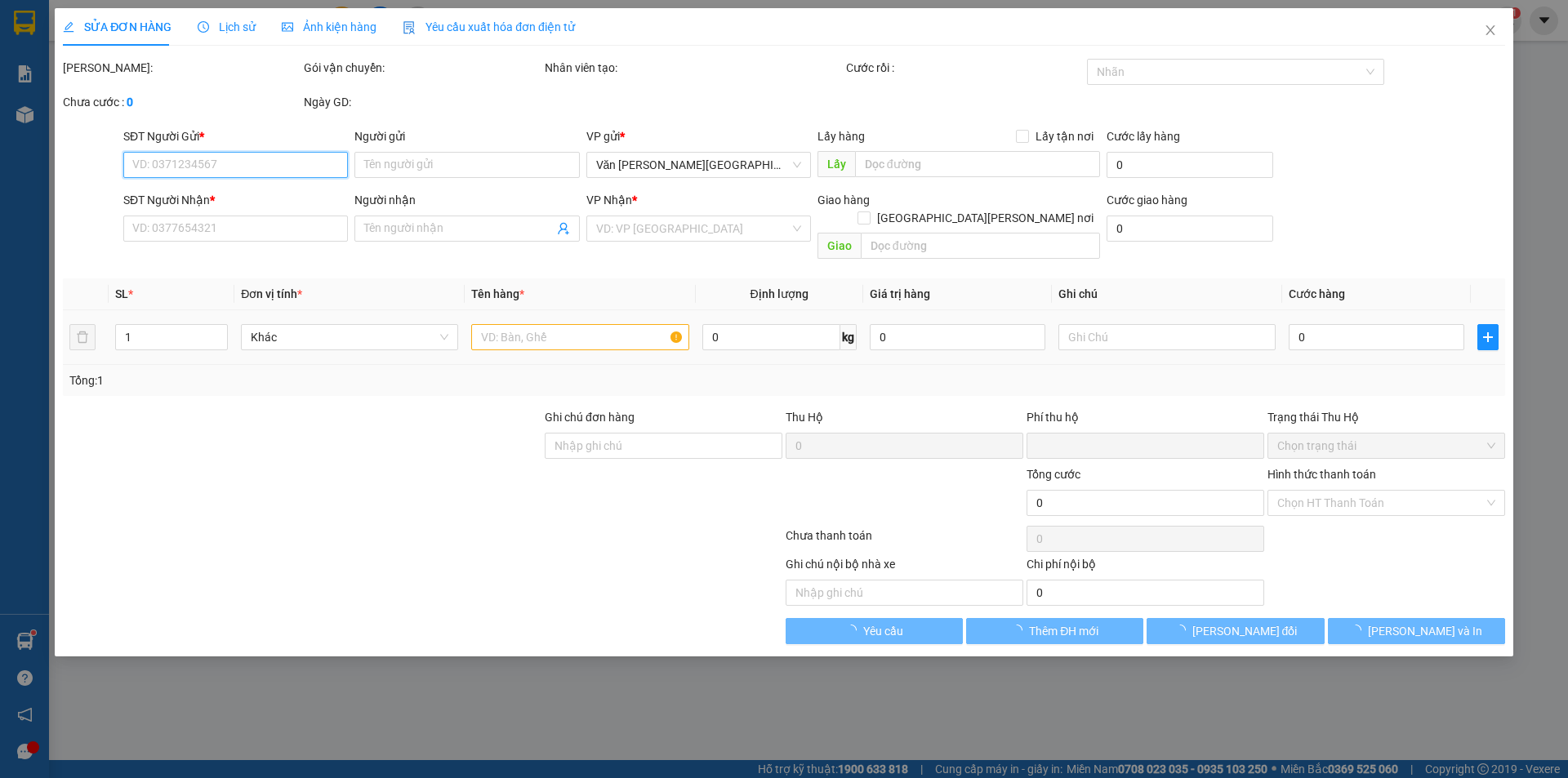
type input "0942174021"
type input "ĐL ĐỒNG MÉ"
type input "0975211883"
type input "THUÝ"
type input "[PERSON_NAME]-[GEOGRAPHIC_DATA]"
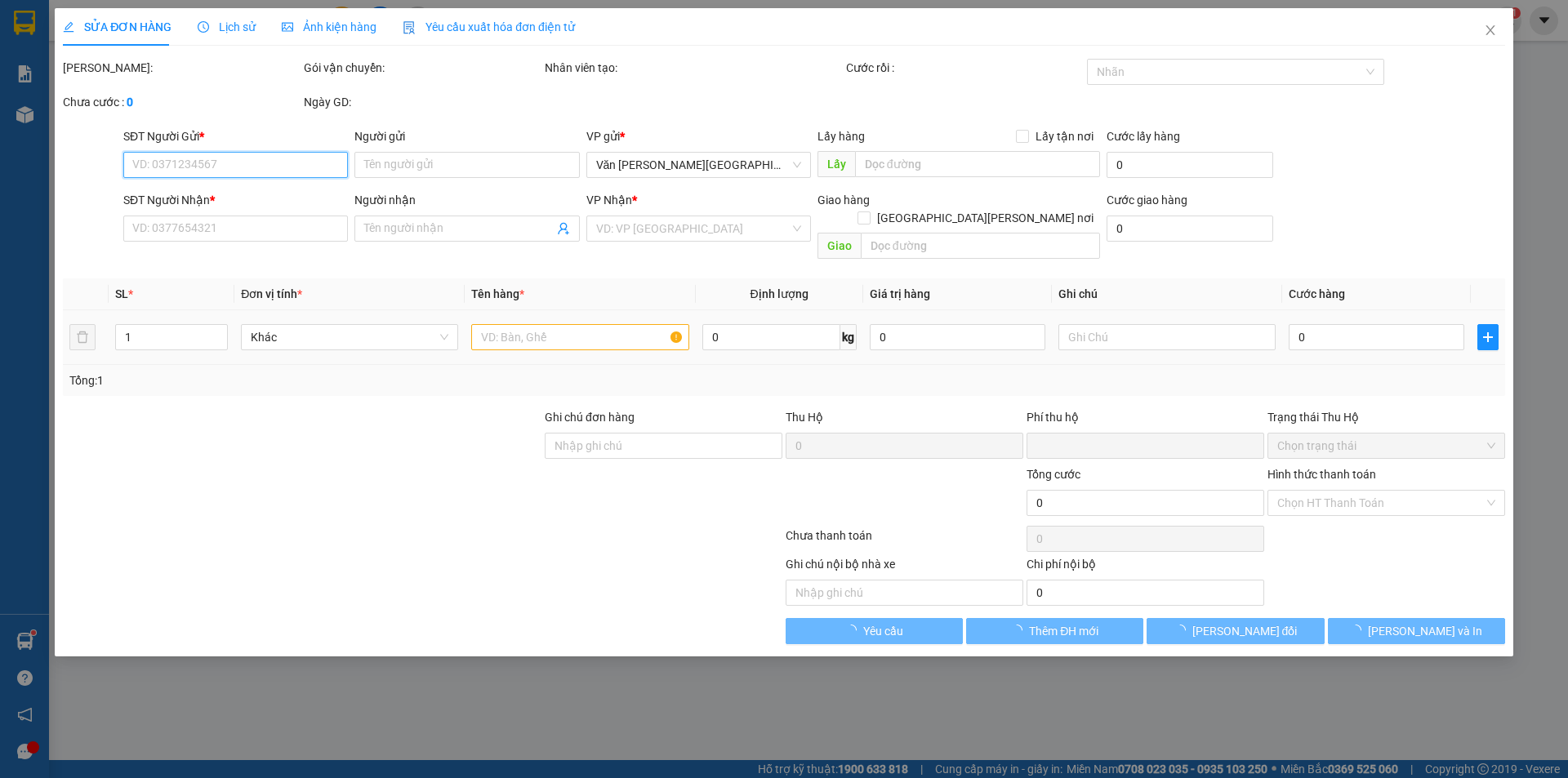
type input "0"
type input "30.000"
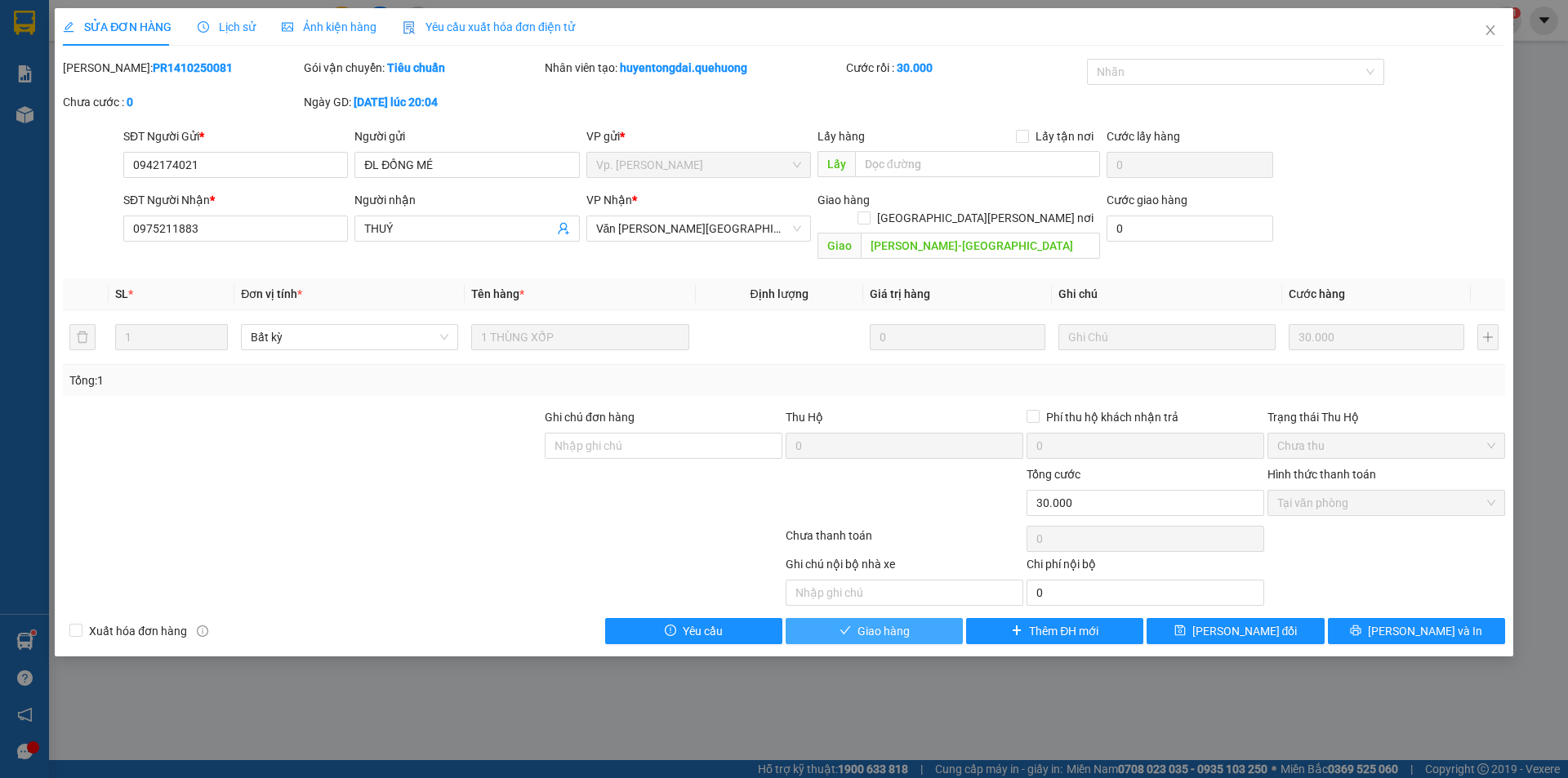
click at [853, 624] on button "Giao hàng" at bounding box center [874, 631] width 177 height 26
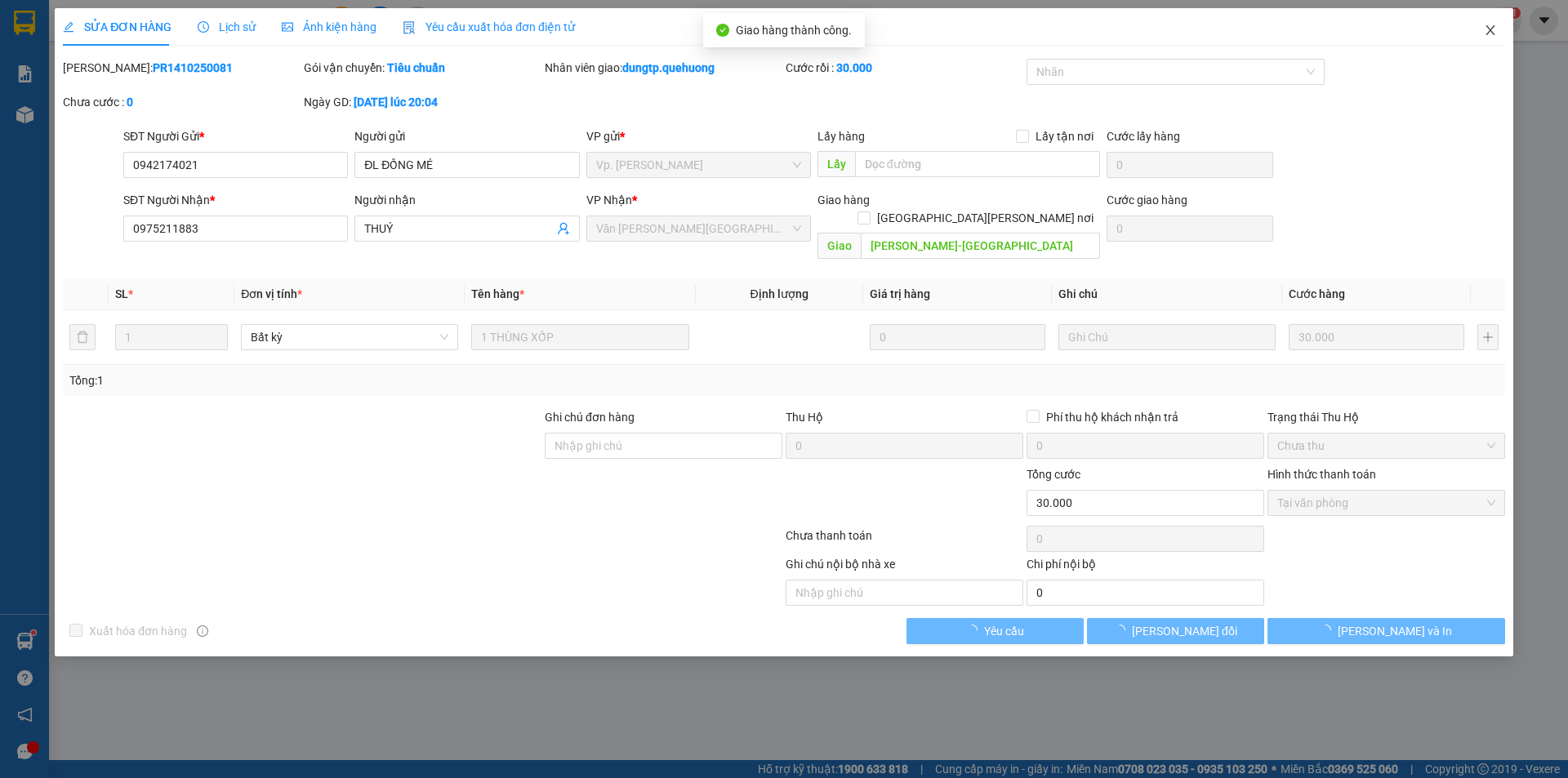
click at [1493, 35] on icon "close" at bounding box center [1490, 29] width 13 height 13
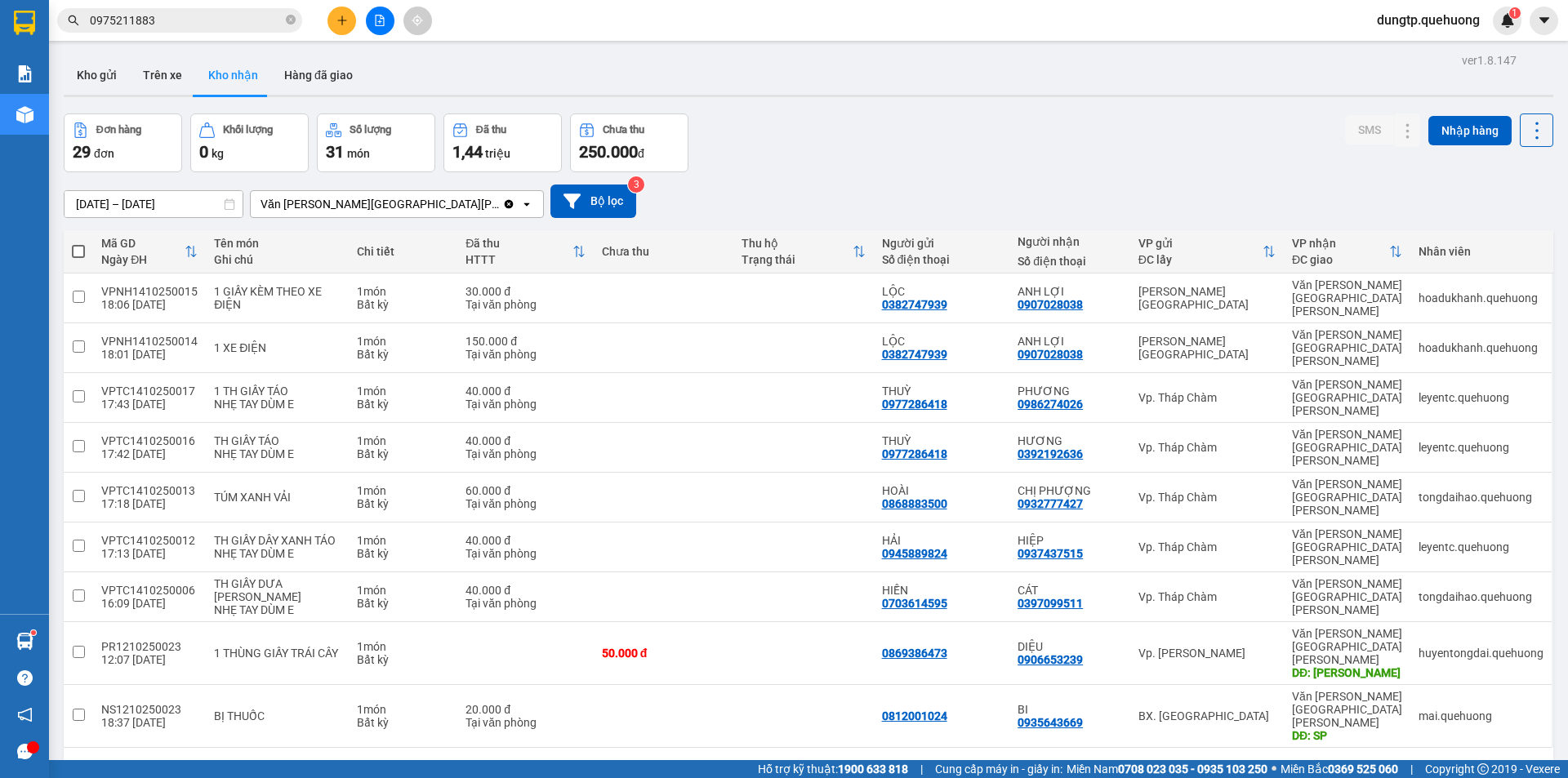
click at [178, 23] on input "0975211883" at bounding box center [186, 20] width 193 height 18
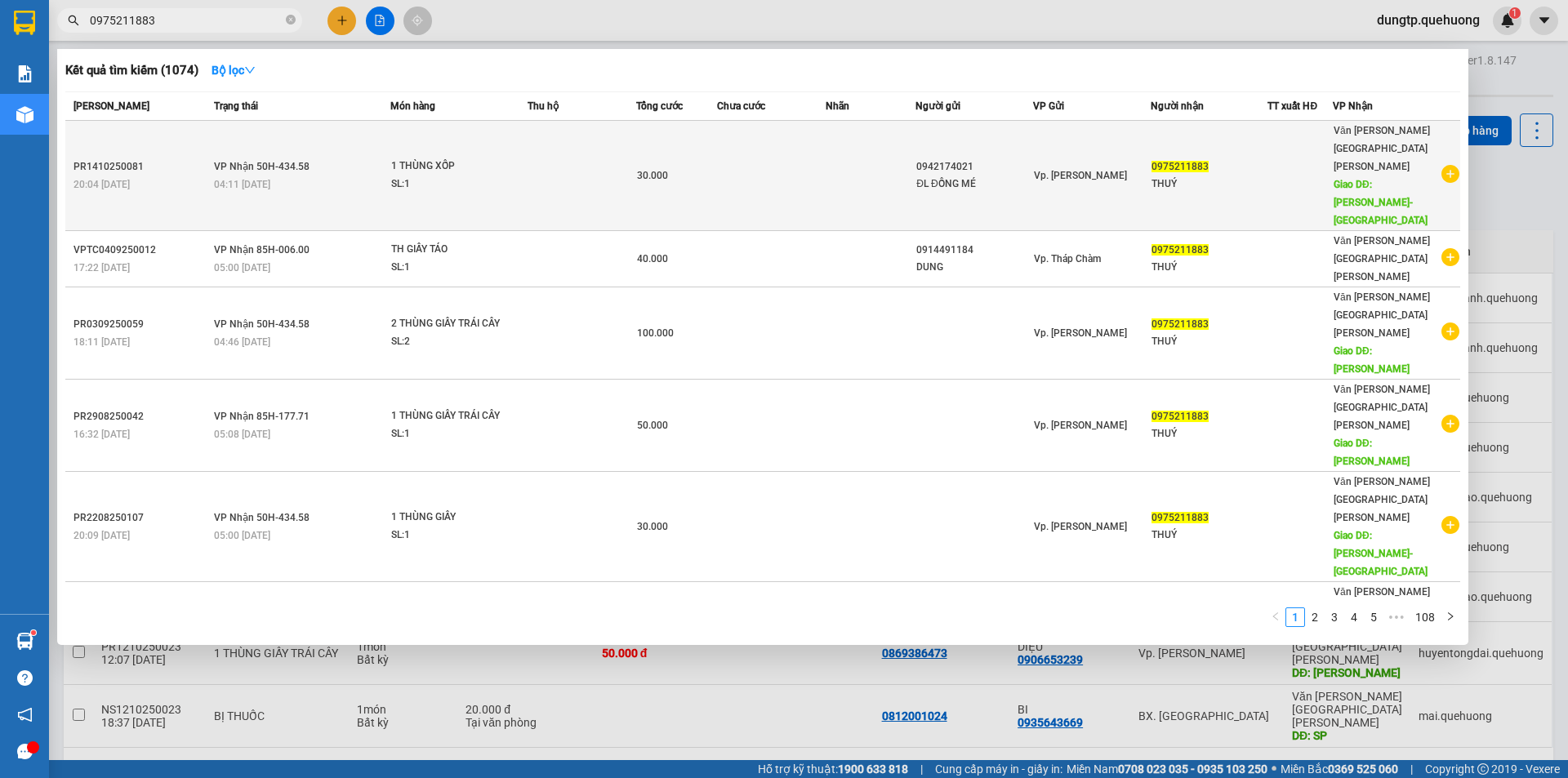
click at [252, 179] on span "04:11 [DATE]" at bounding box center [242, 184] width 56 height 11
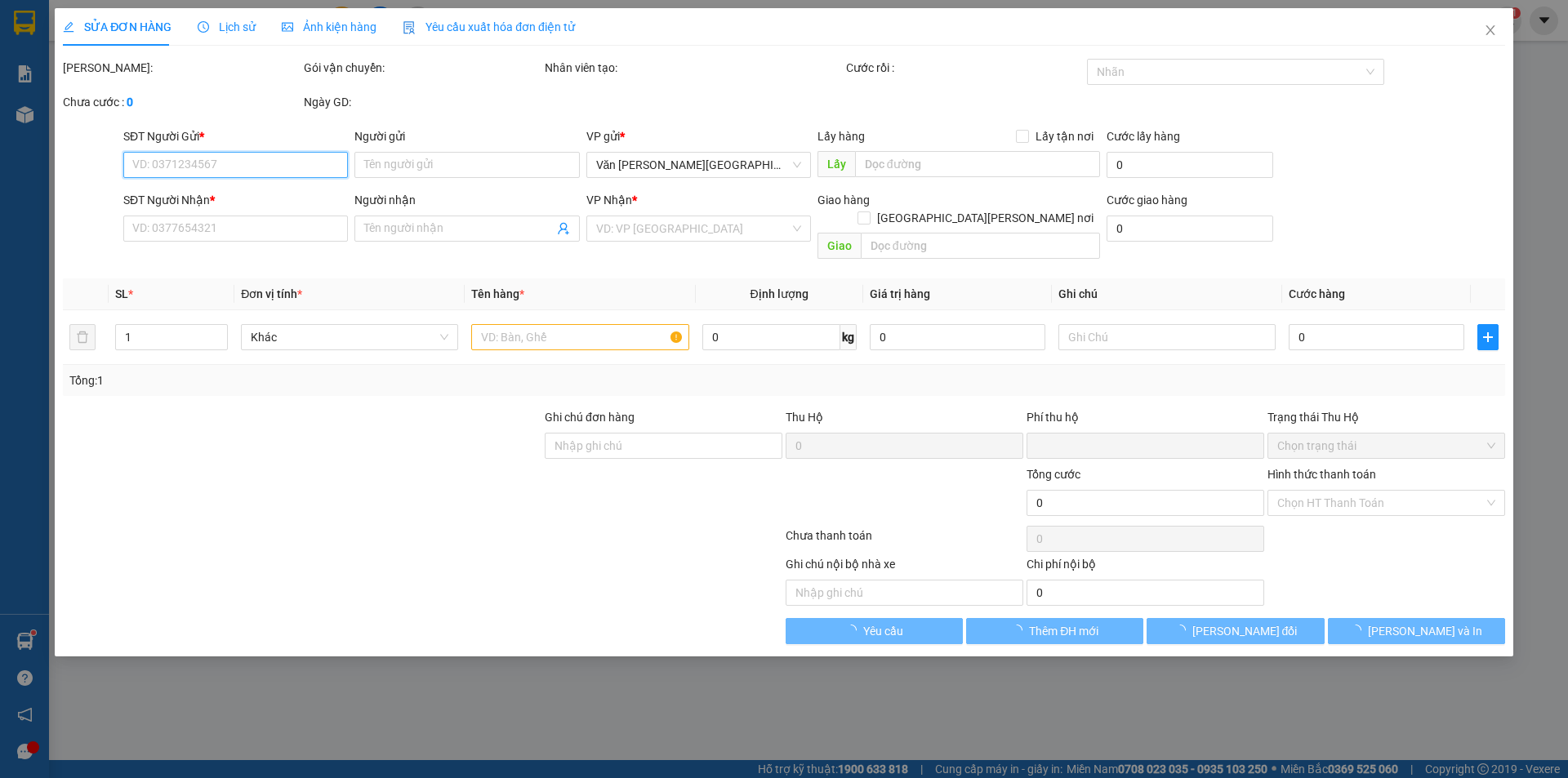
type input "0942174021"
type input "ĐL ĐỒNG MÉ"
type input "0975211883"
type input "THUÝ"
type input "[PERSON_NAME]-[GEOGRAPHIC_DATA]"
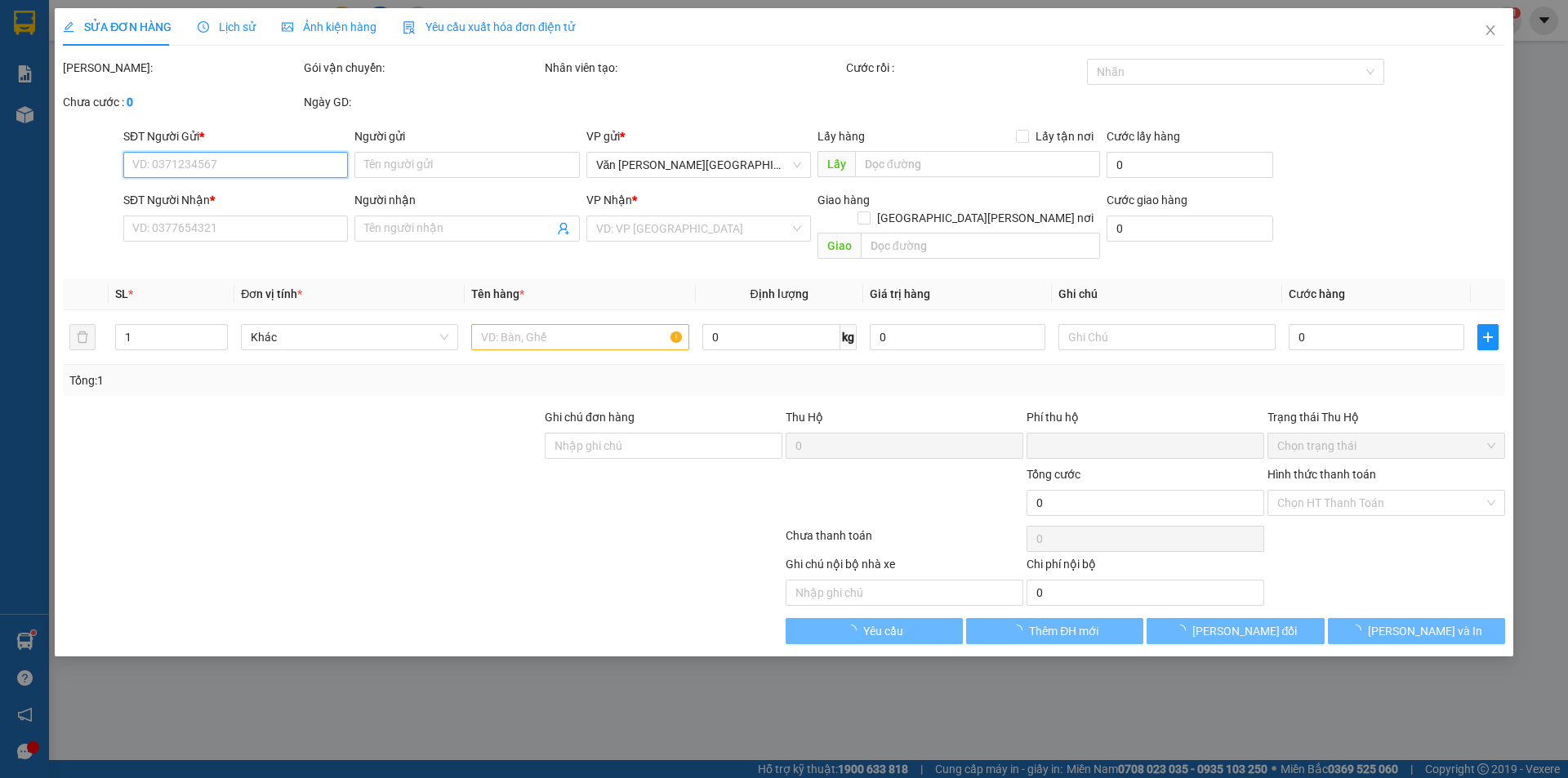
type input "0"
type input "30.000"
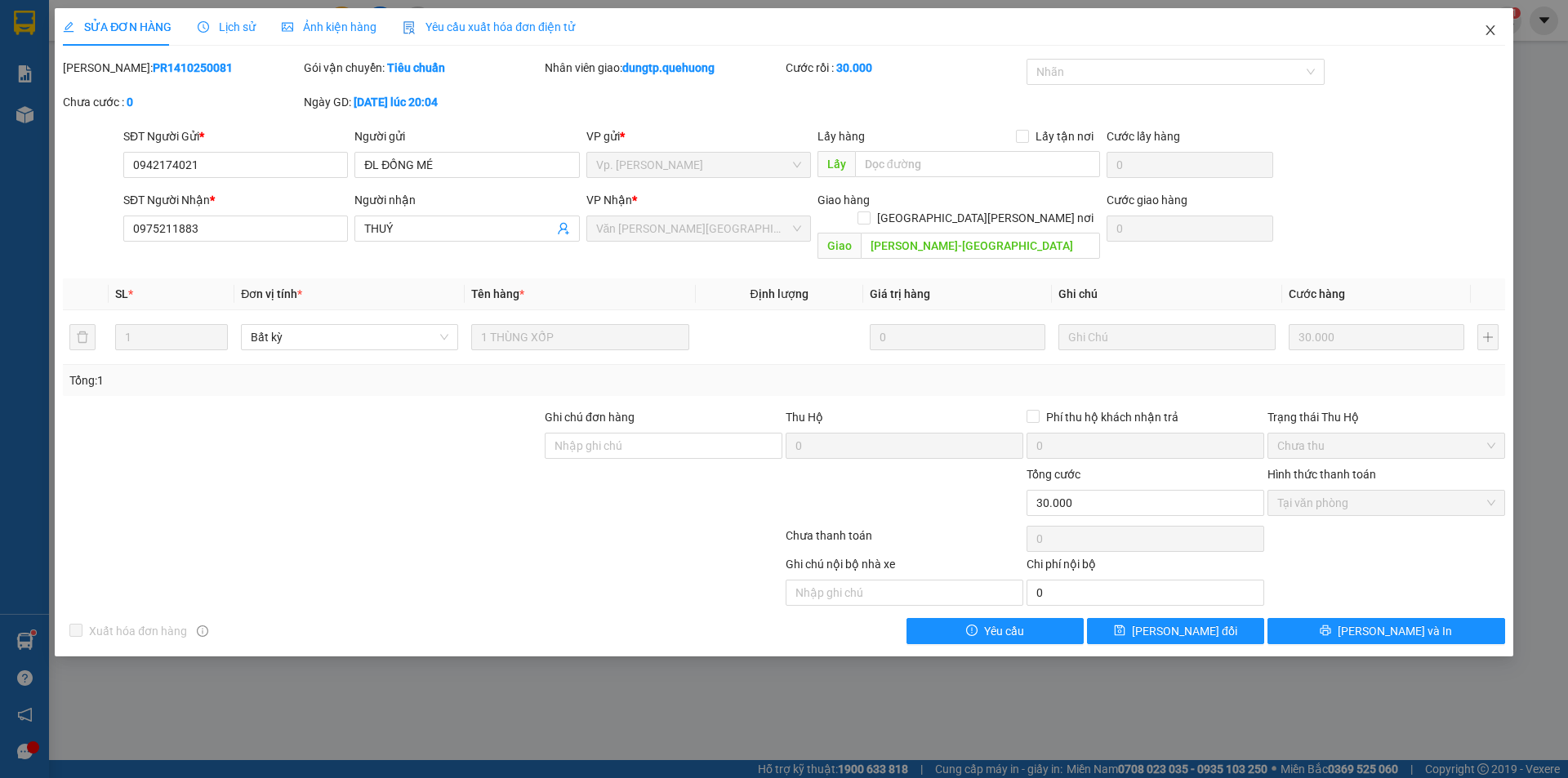
click at [1495, 35] on icon "close" at bounding box center [1490, 29] width 13 height 13
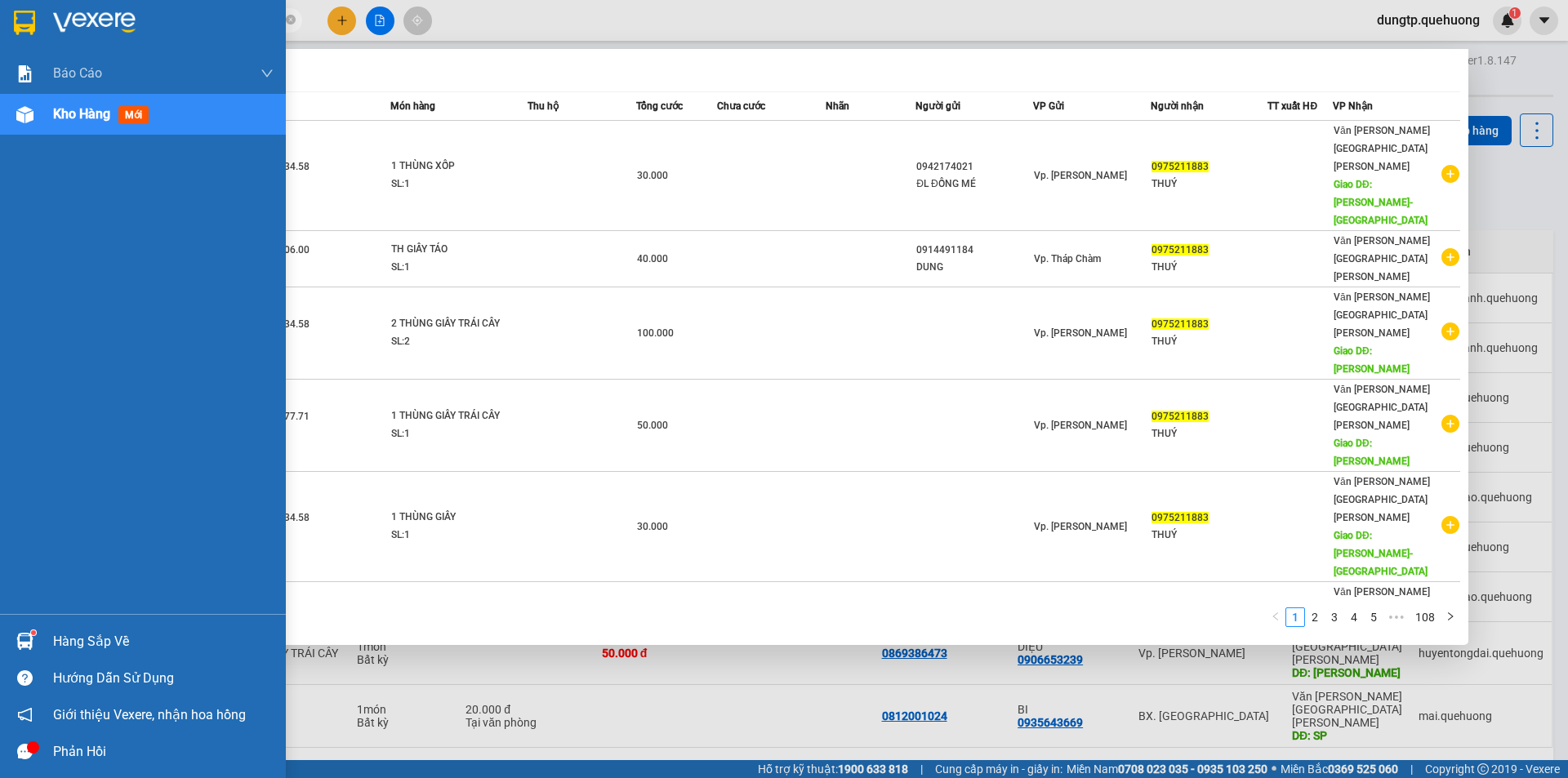
drag, startPoint x: 230, startPoint y: 16, endPoint x: 0, endPoint y: 27, distance: 230.3
click at [0, 27] on section "Kết quả [PERSON_NAME] ( 1074 ) Bộ lọc Mã ĐH Trạng thái Món hàng Thu hộ Tổng [PE…" at bounding box center [784, 389] width 1568 height 778
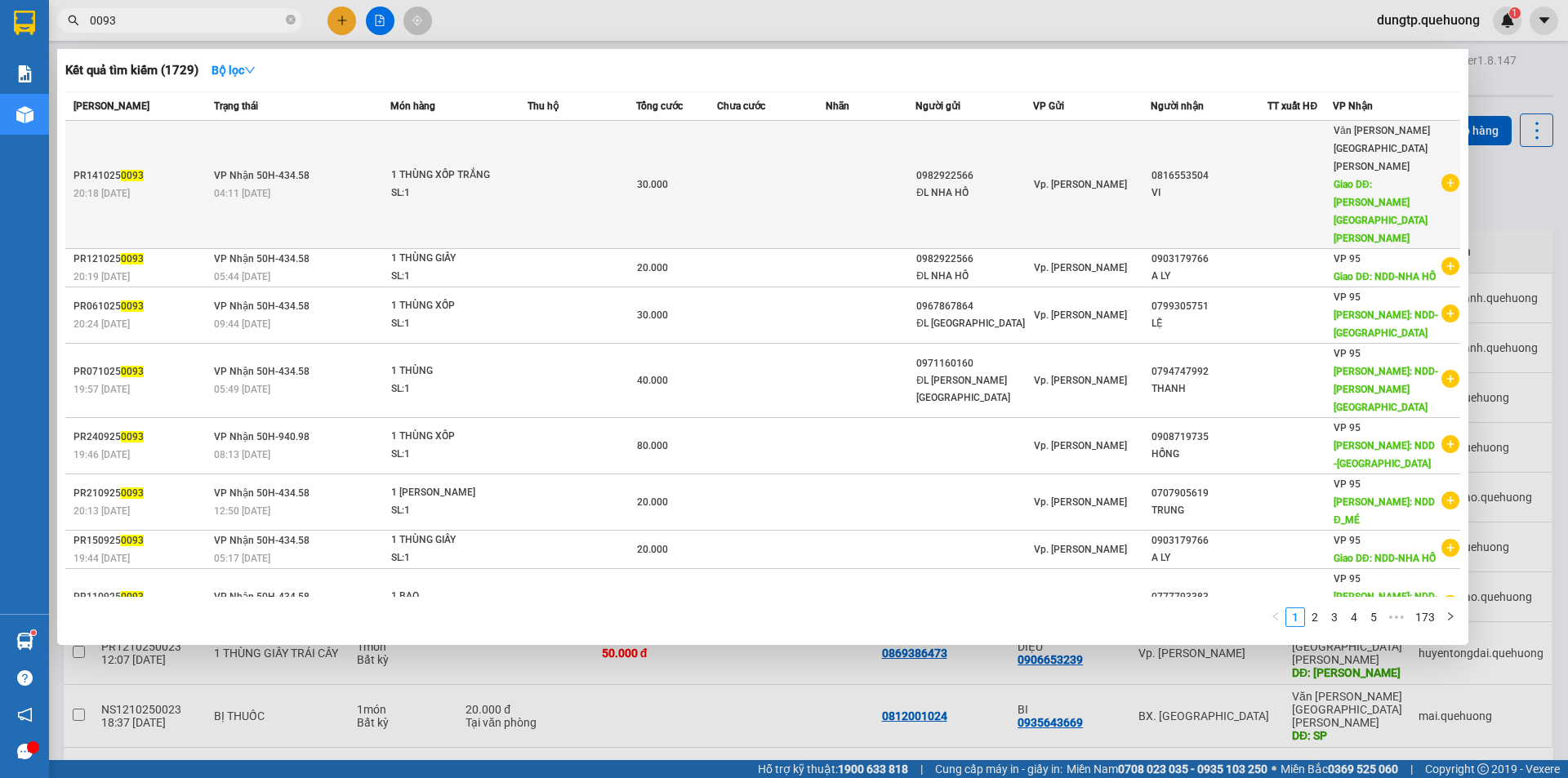
click at [463, 185] on div "SL: 1" at bounding box center [452, 193] width 122 height 18
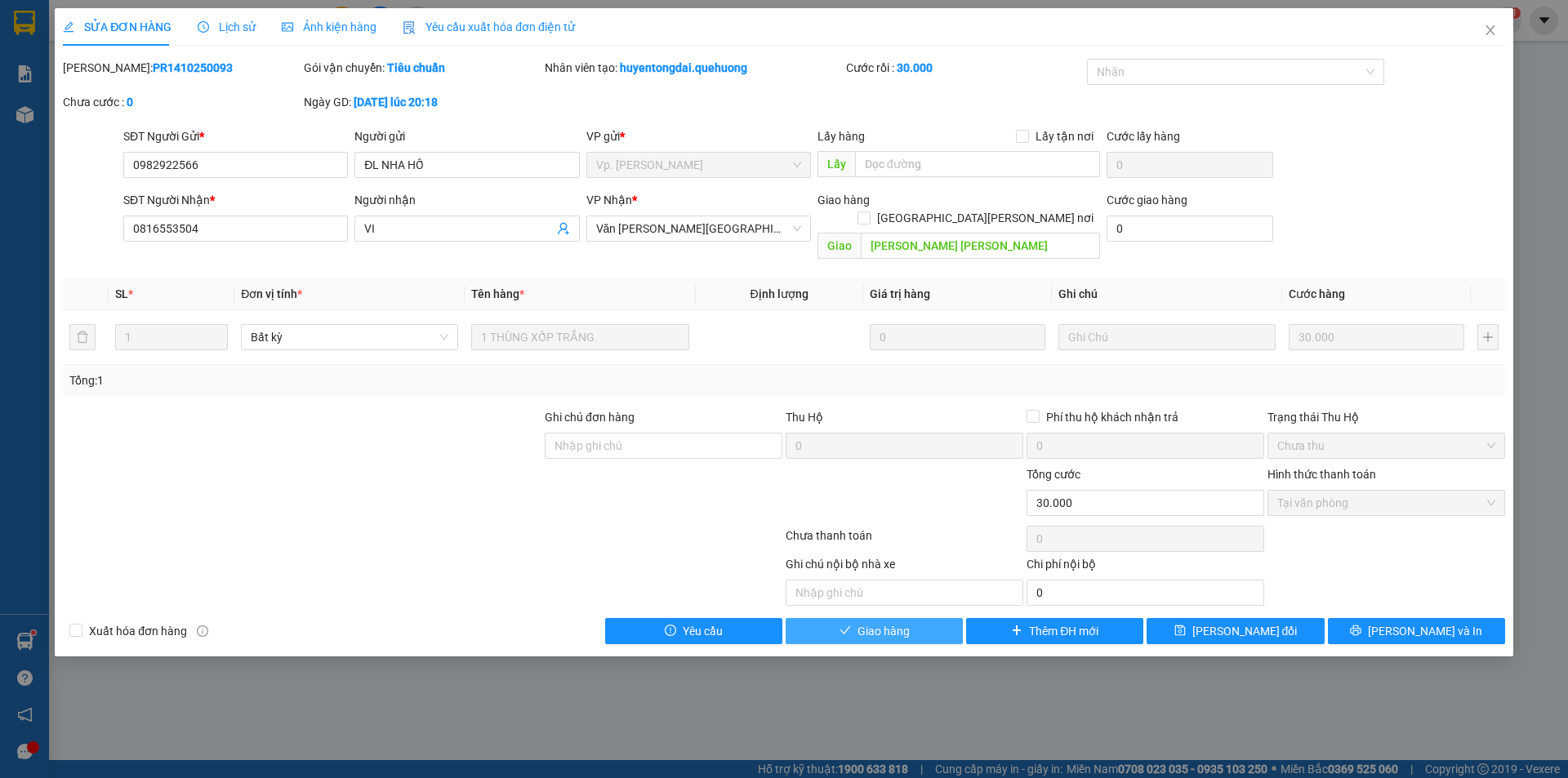
click at [912, 618] on button "Giao hàng" at bounding box center [874, 631] width 177 height 26
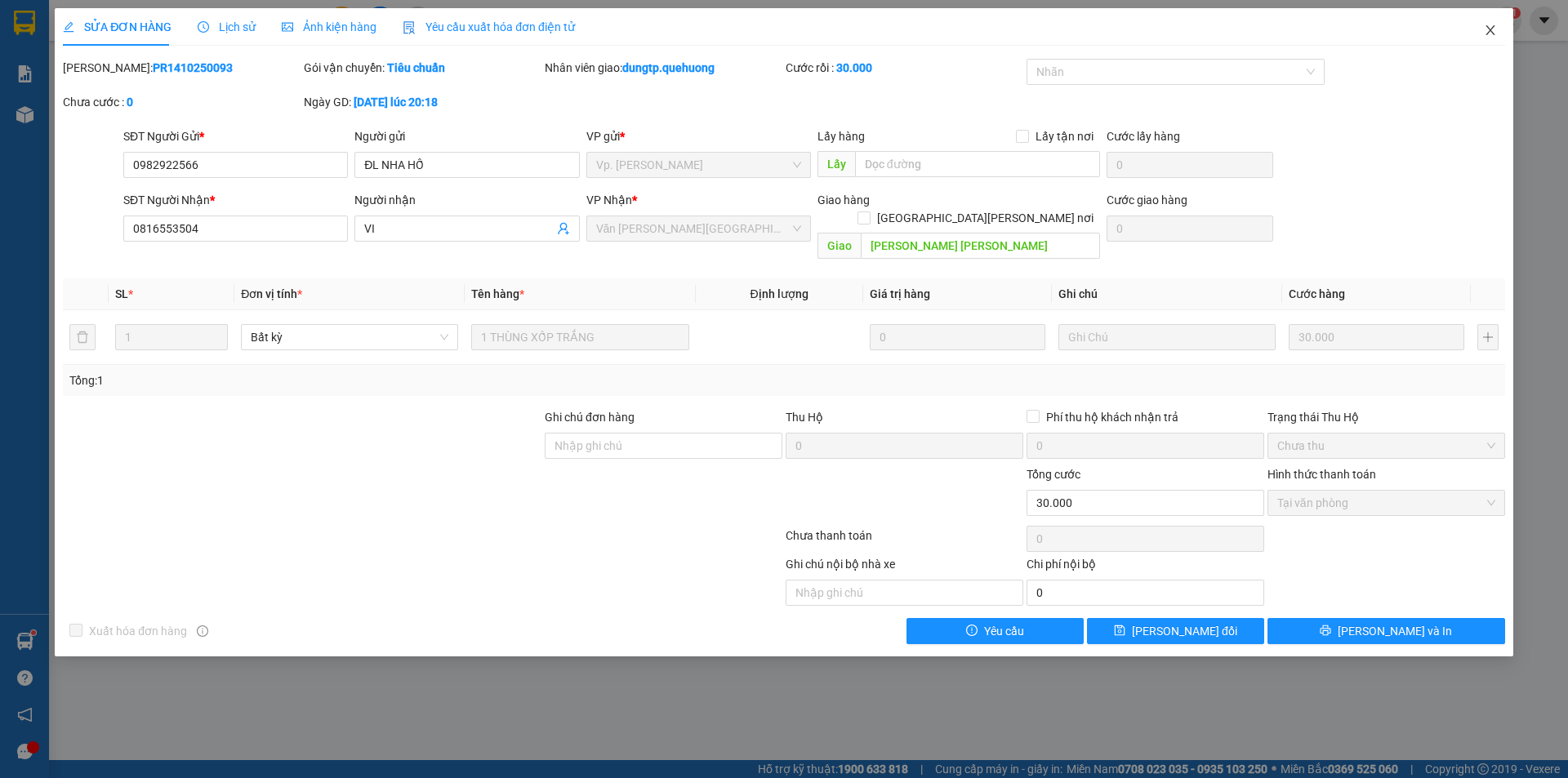
click at [1492, 31] on icon "close" at bounding box center [1490, 29] width 13 height 13
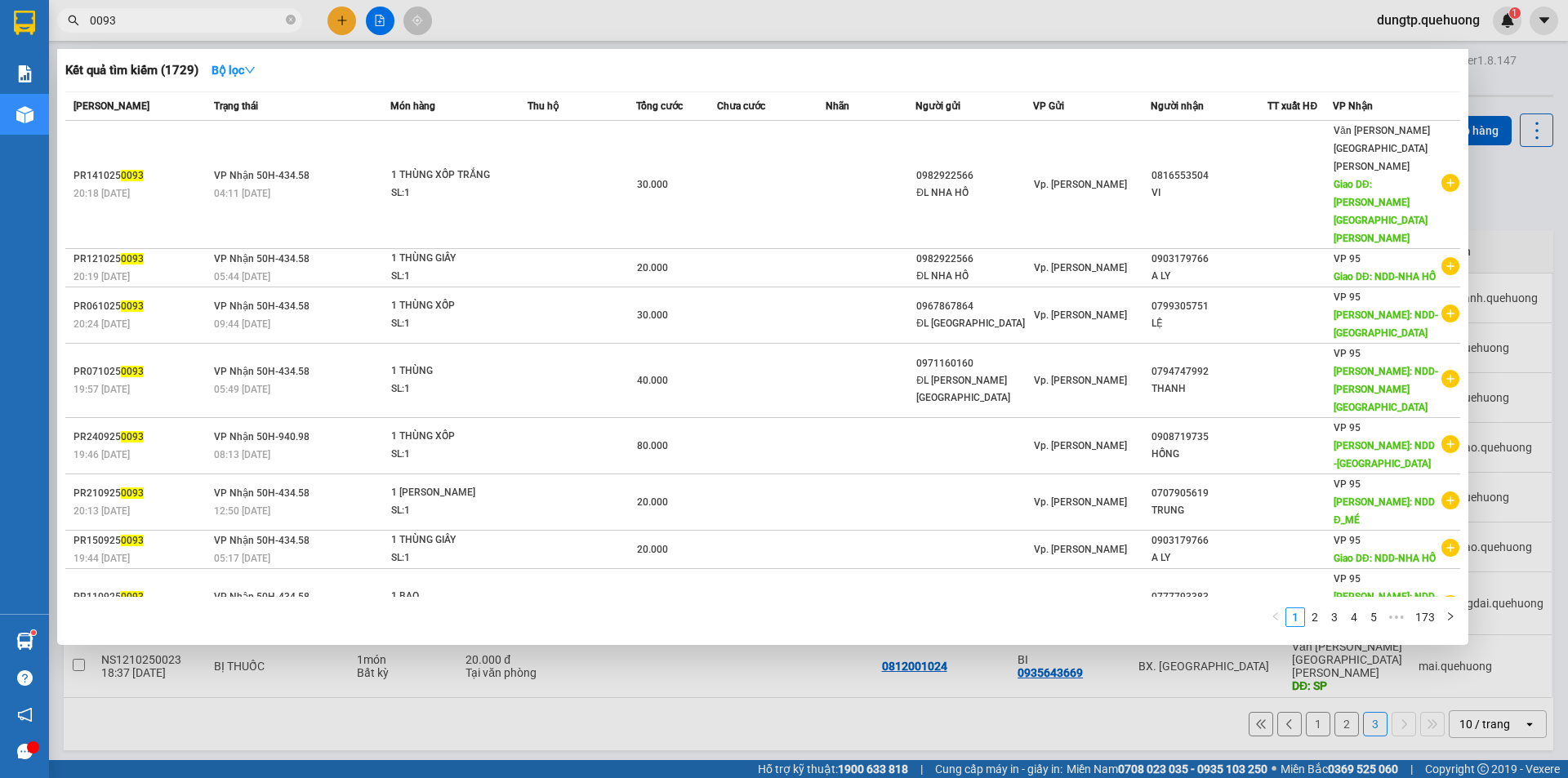
click at [166, 24] on input "0093" at bounding box center [186, 20] width 193 height 18
type input "0"
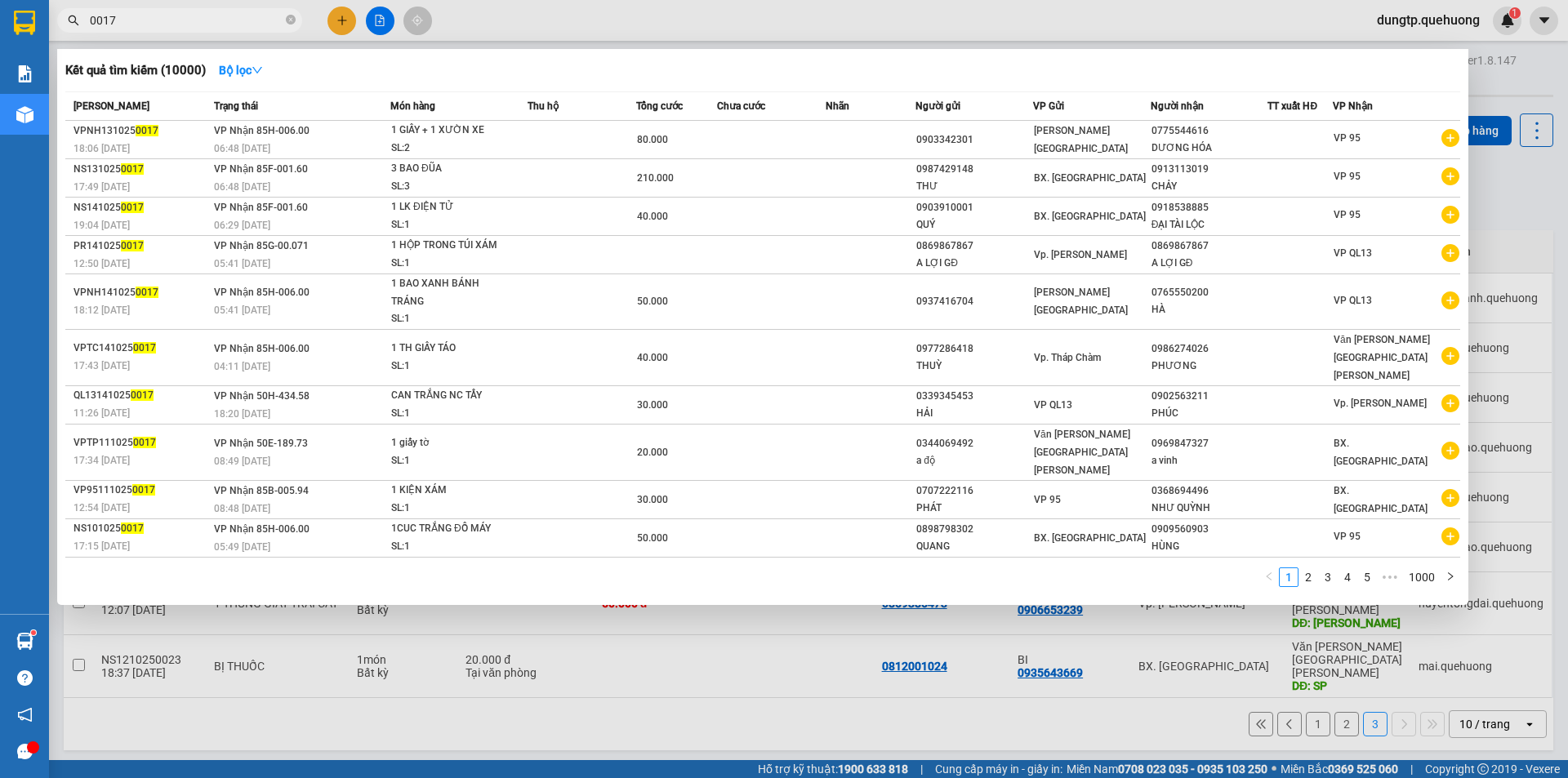
click at [167, 21] on input "0017" at bounding box center [186, 20] width 193 height 18
type input "0"
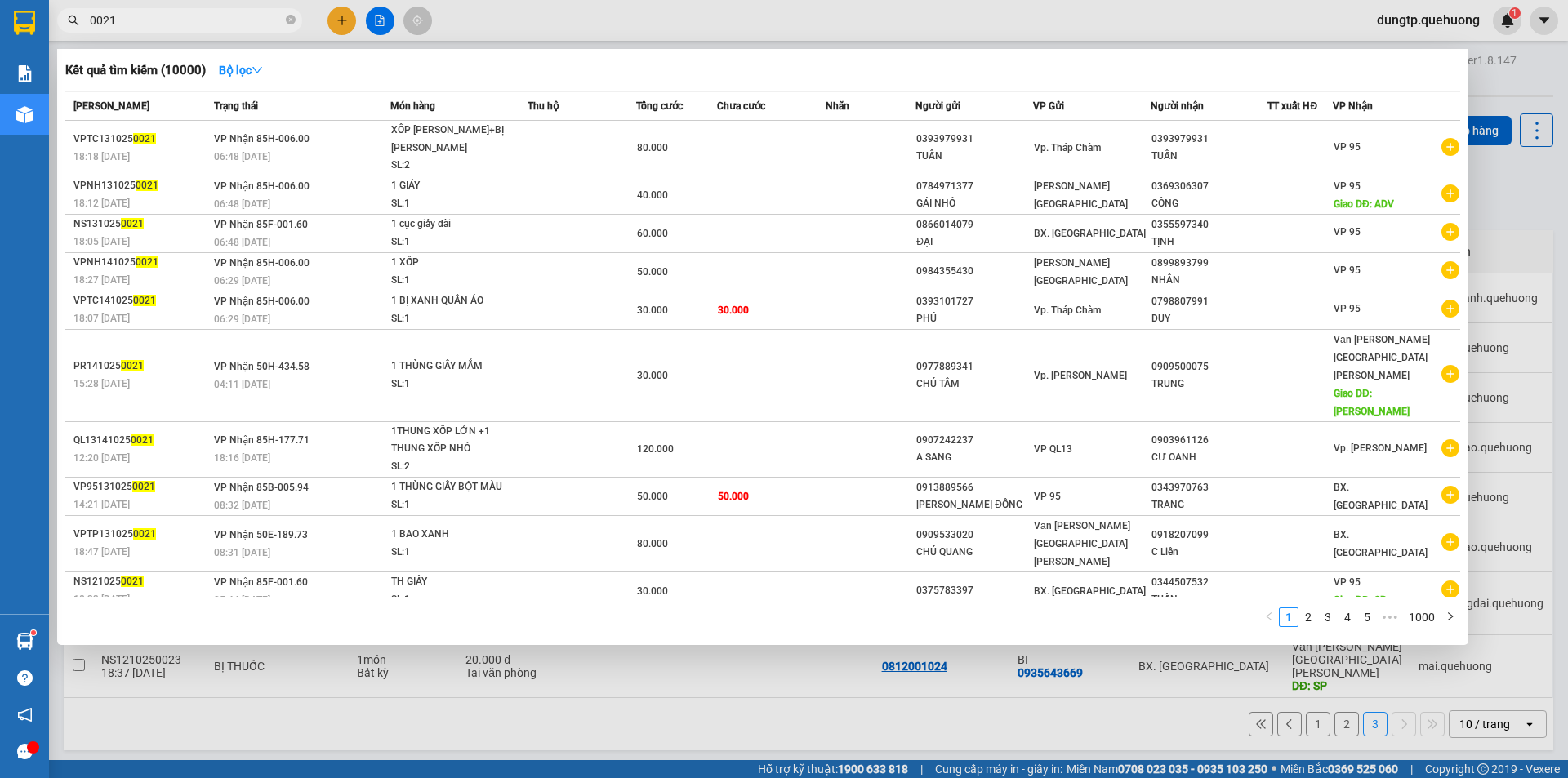
click at [611, 3] on div at bounding box center [784, 389] width 1568 height 778
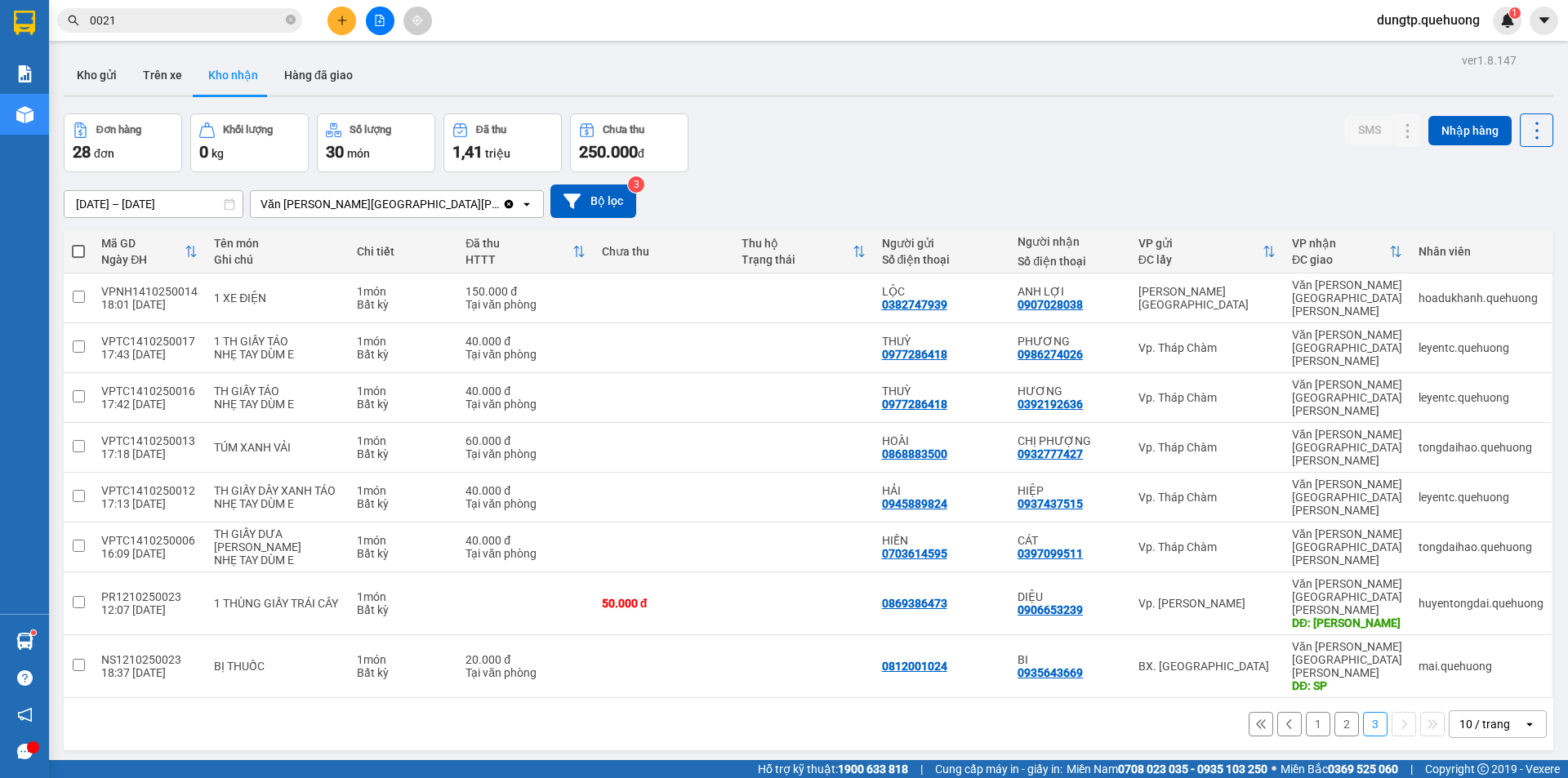
click at [209, 716] on div "ver 1.8.147 Kho gửi Trên xe [PERSON_NAME] Hàng đã [PERSON_NAME] hàng 28 đơn [PE…" at bounding box center [808, 438] width 1503 height 778
drag, startPoint x: 903, startPoint y: 694, endPoint x: 926, endPoint y: 687, distance: 24.0
click at [904, 695] on div "ver 1.8.147 Kho gửi Trên xe [PERSON_NAME] Hàng đã [PERSON_NAME] hàng 28 đơn [PE…" at bounding box center [808, 438] width 1503 height 778
click at [240, 69] on button "Kho nhận" at bounding box center [233, 75] width 76 height 39
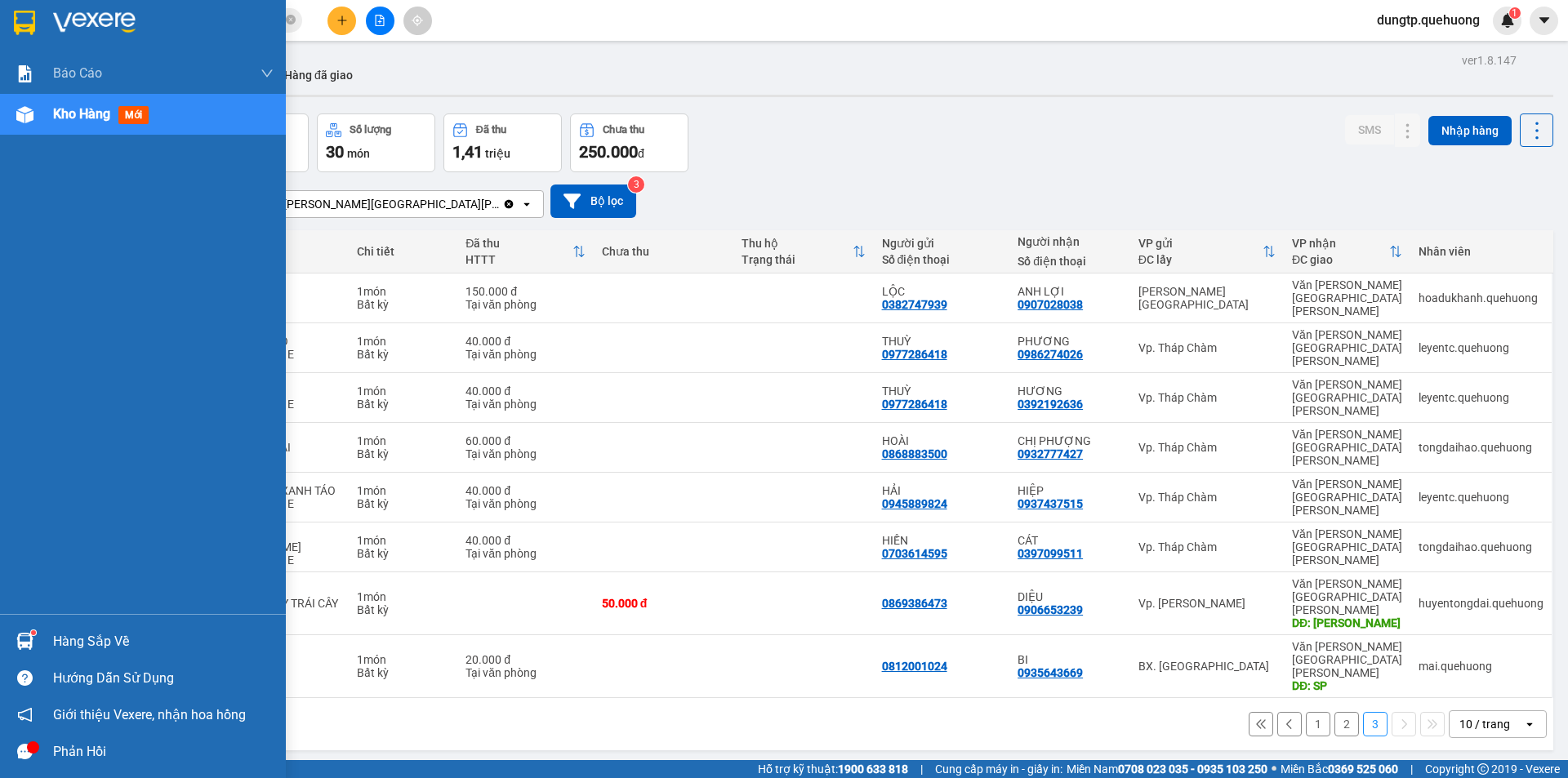
click at [83, 114] on span "Kho hàng" at bounding box center [82, 114] width 57 height 16
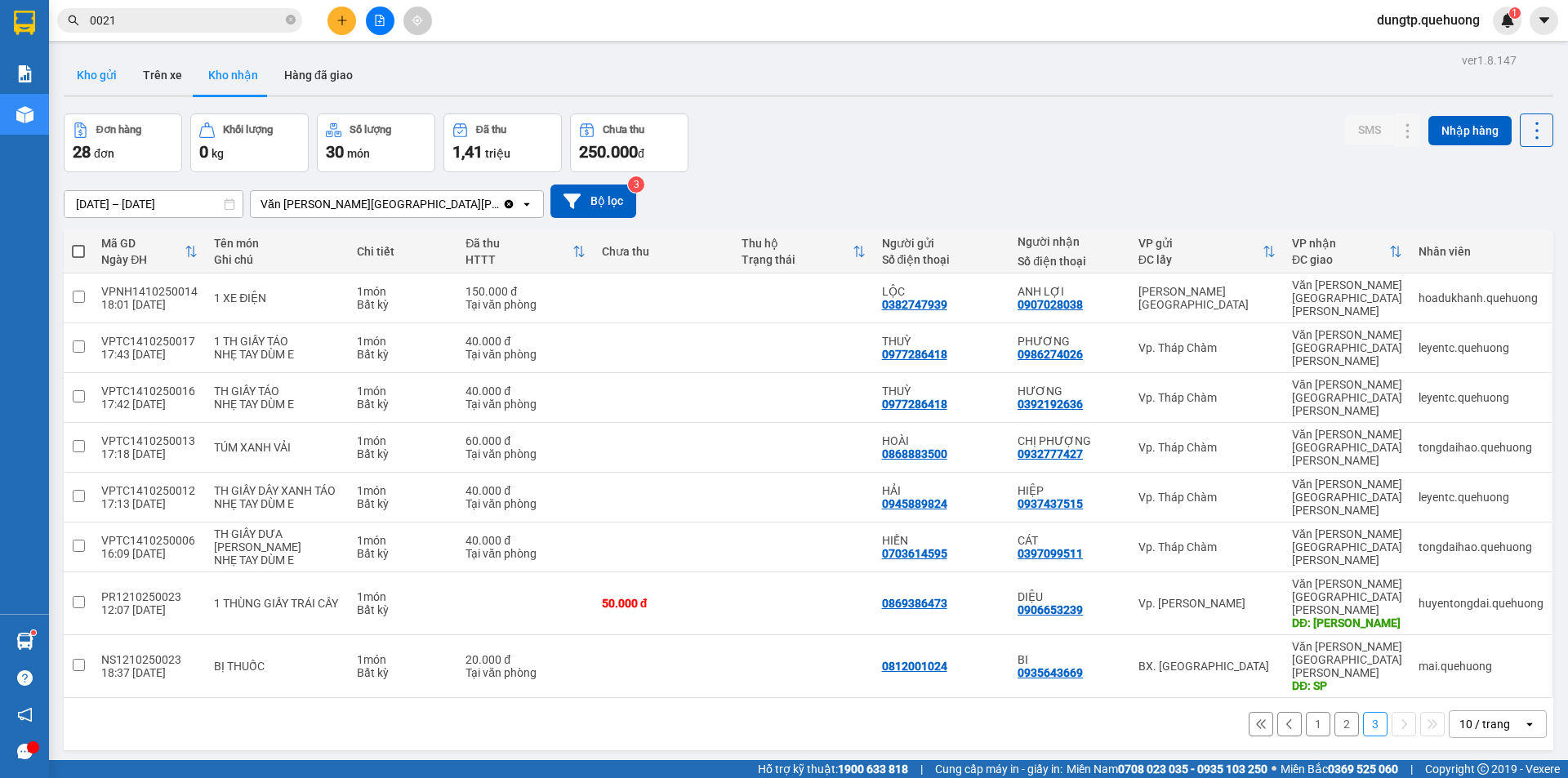
click at [103, 64] on button "Kho gửi" at bounding box center [96, 75] width 66 height 39
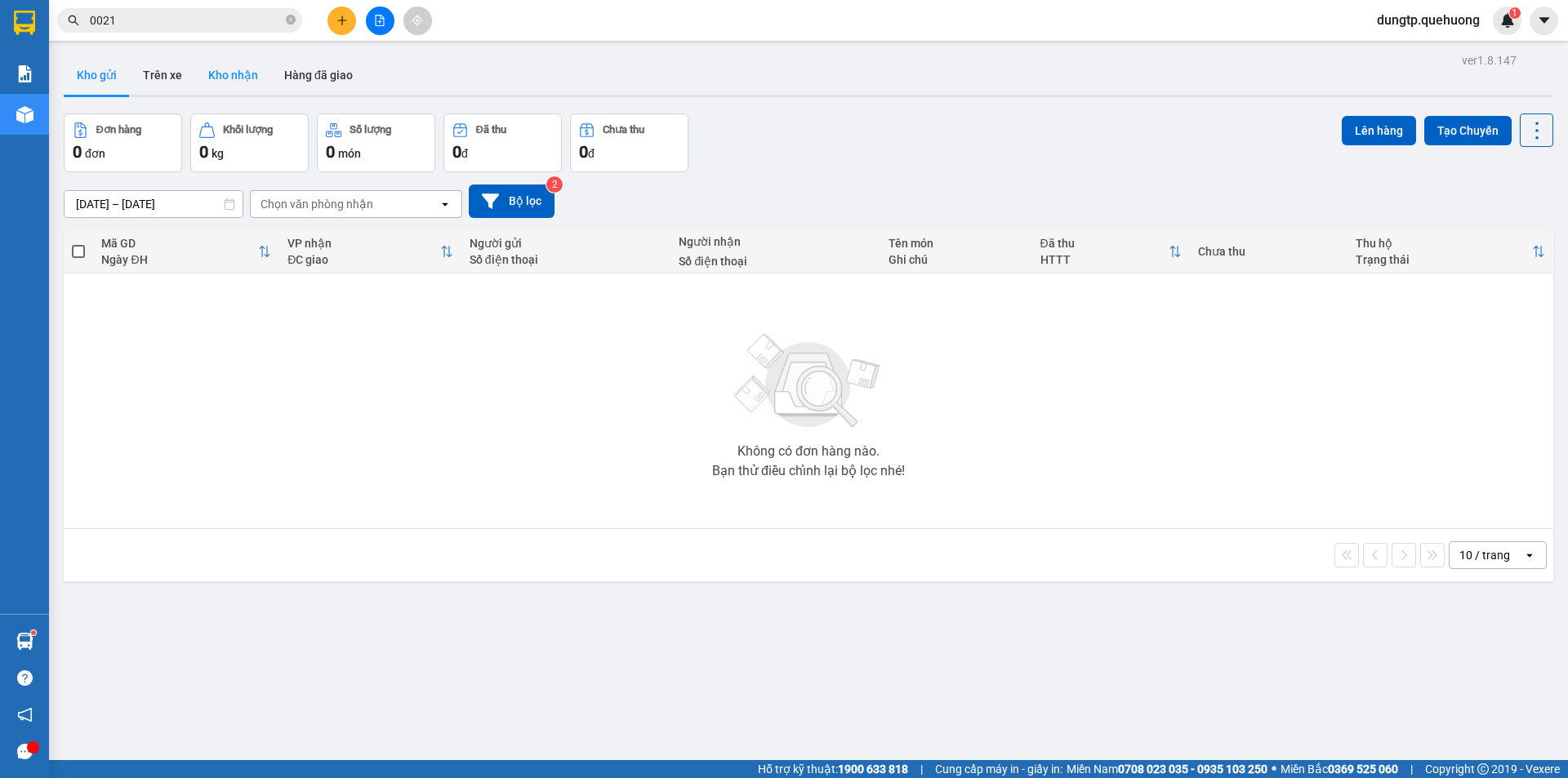
click at [238, 77] on button "Kho nhận" at bounding box center [233, 75] width 76 height 39
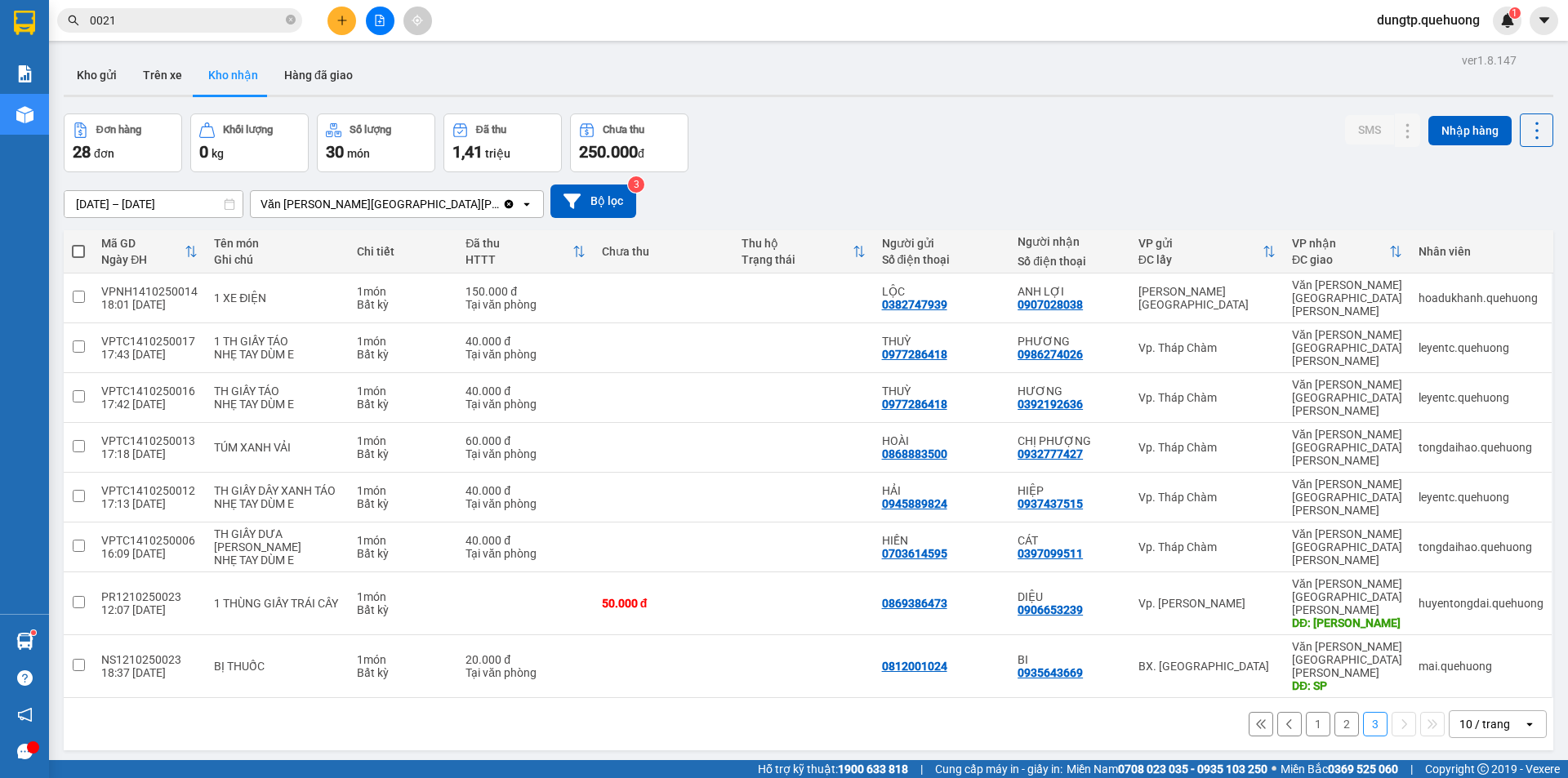
click at [1335, 712] on button "2" at bounding box center [1347, 724] width 24 height 24
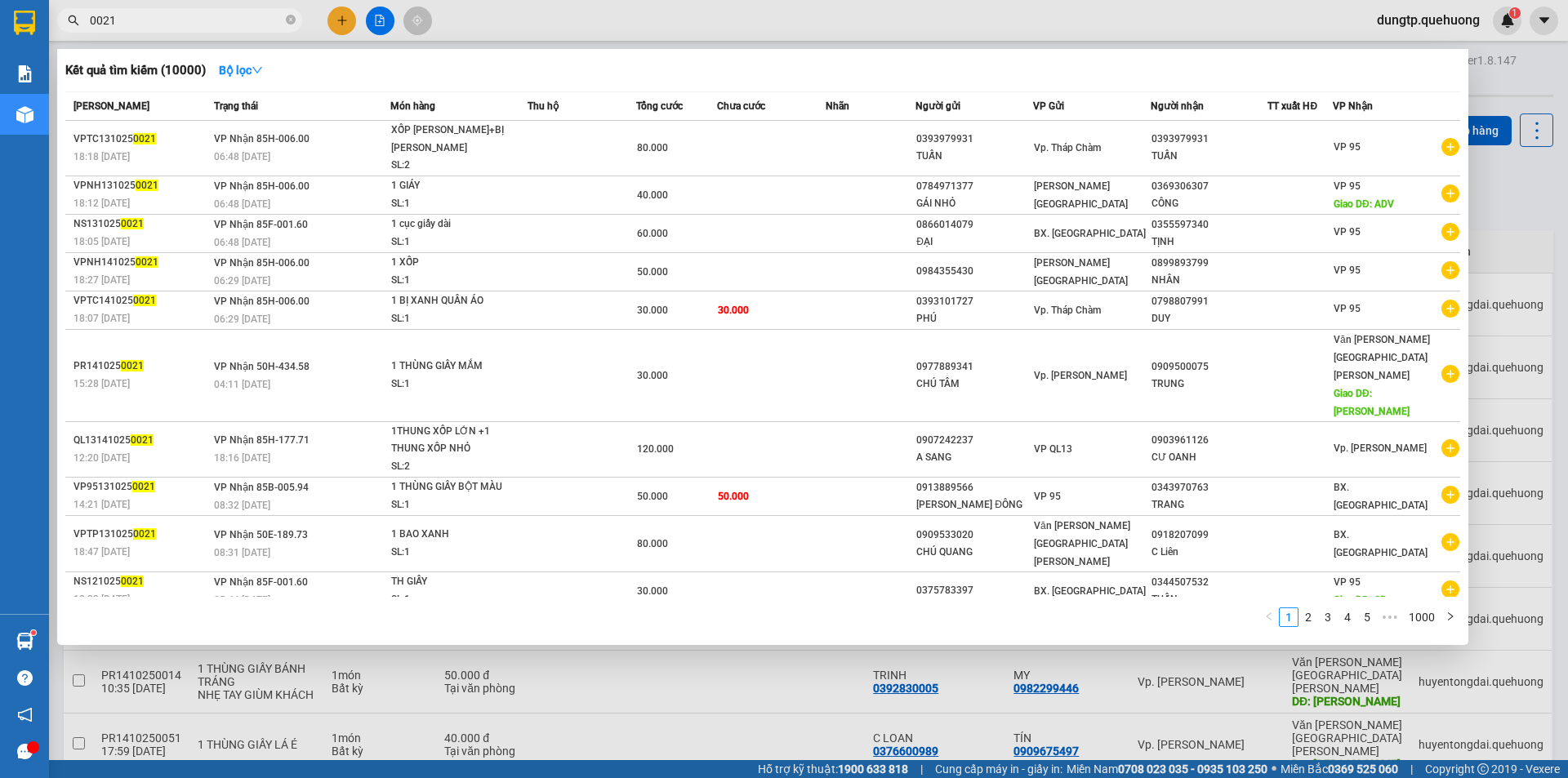
click at [162, 16] on input "0021" at bounding box center [186, 20] width 193 height 18
type input "0"
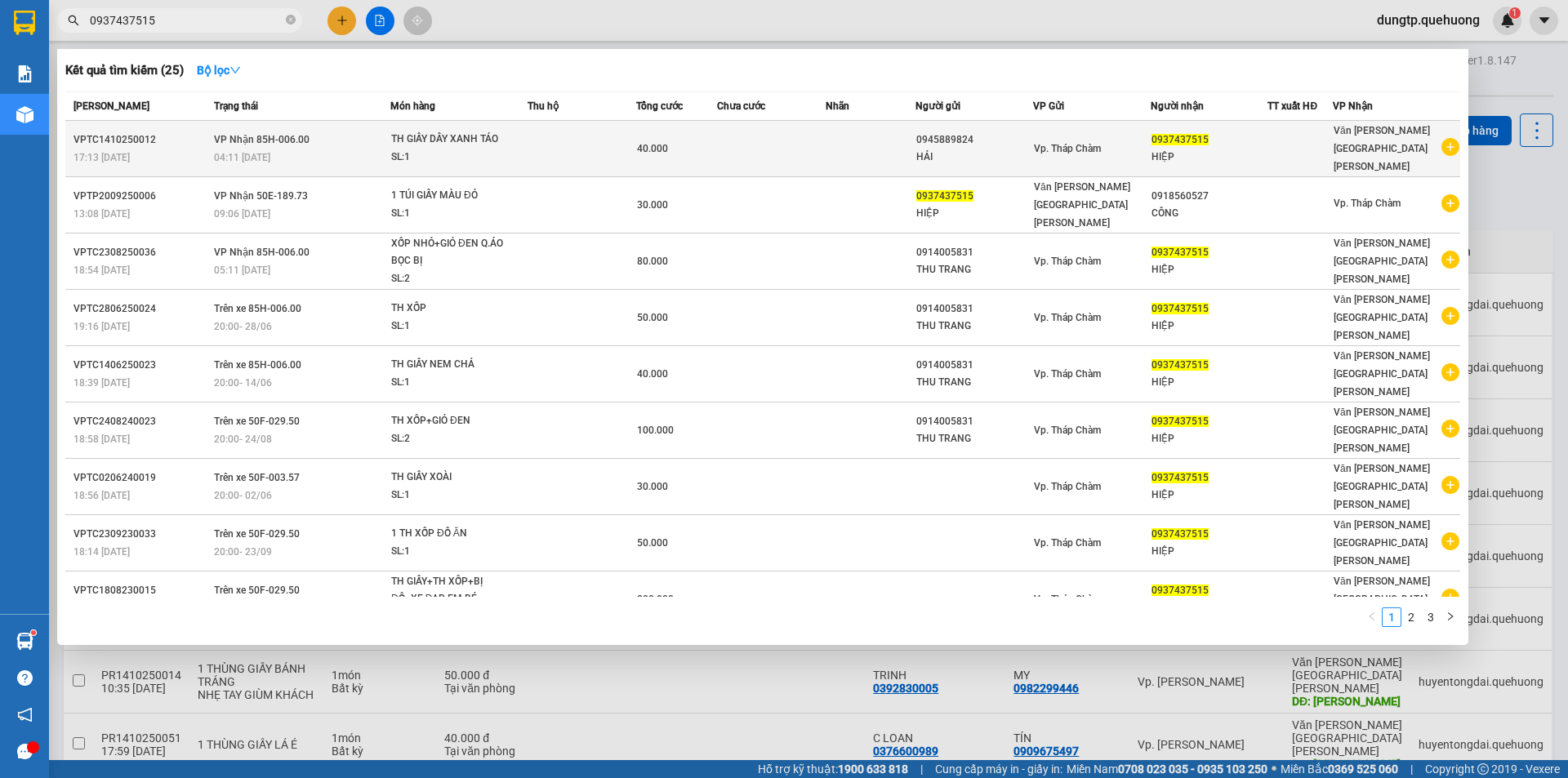
type input "0937437515"
click at [175, 148] on div "17:13 [DATE]" at bounding box center [141, 157] width 135 height 18
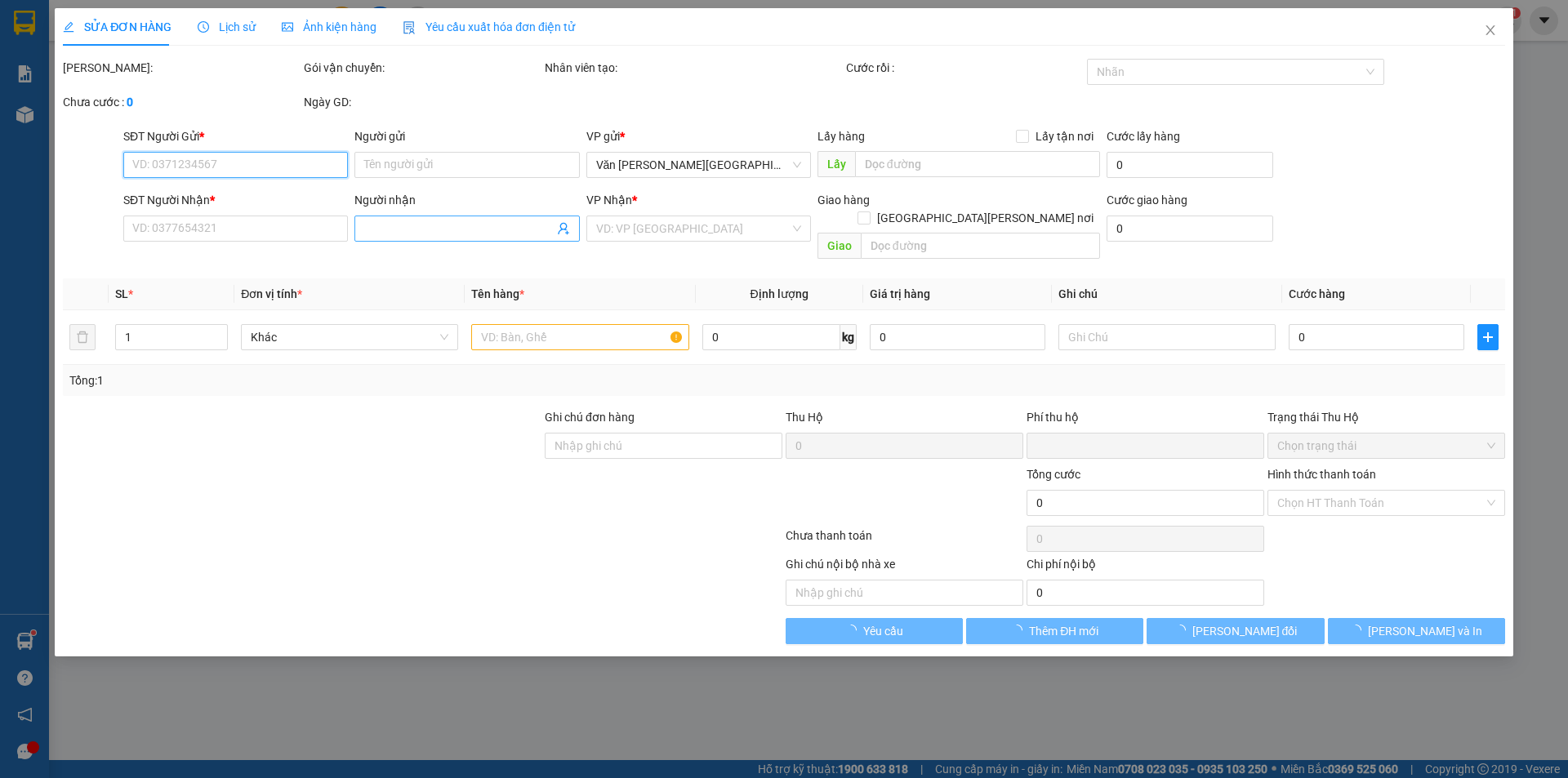
type input "0945889824"
type input "HẢI"
type input "0937437515"
type input "HIỆP"
type input "0"
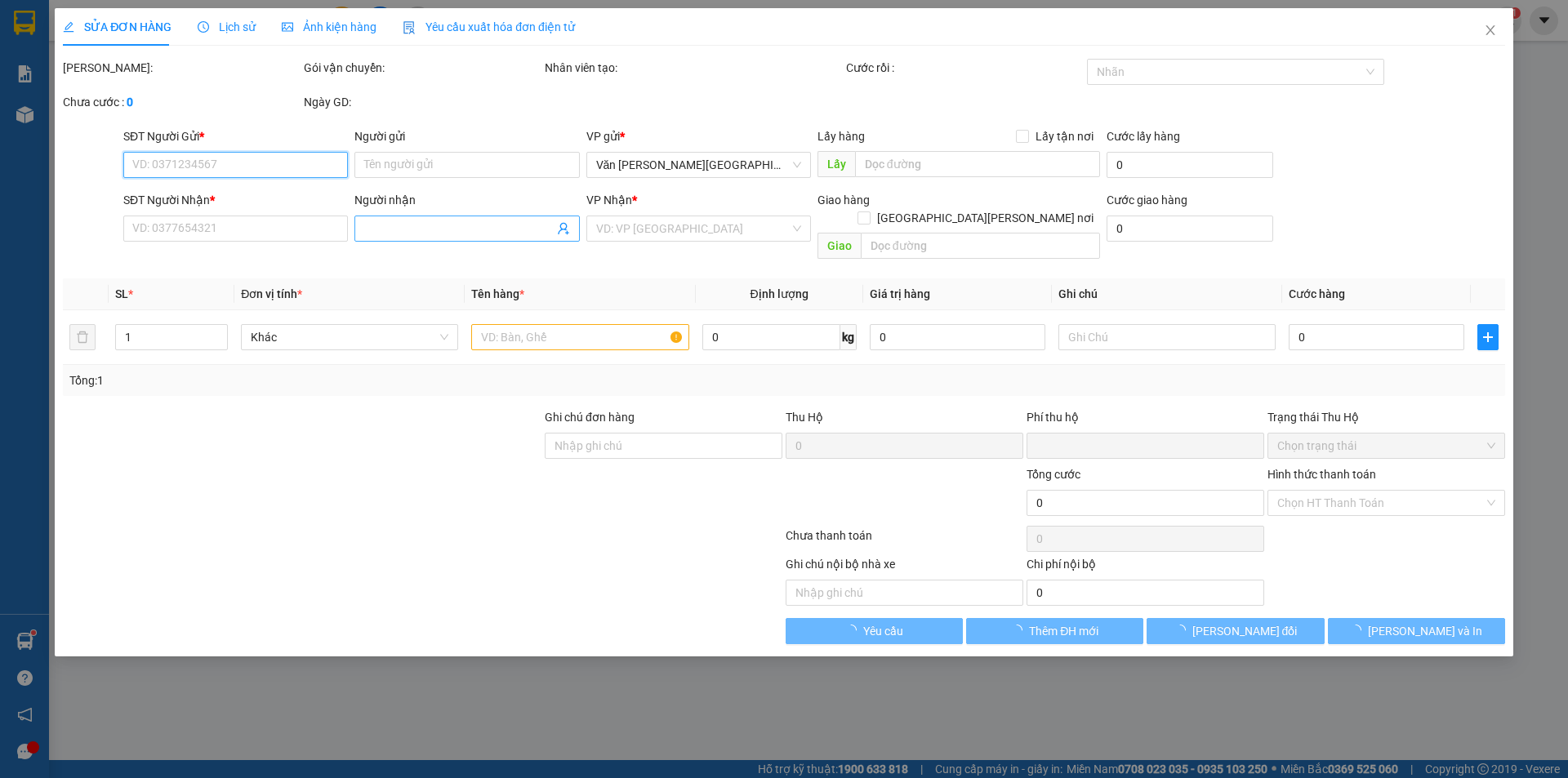
type input "40.000"
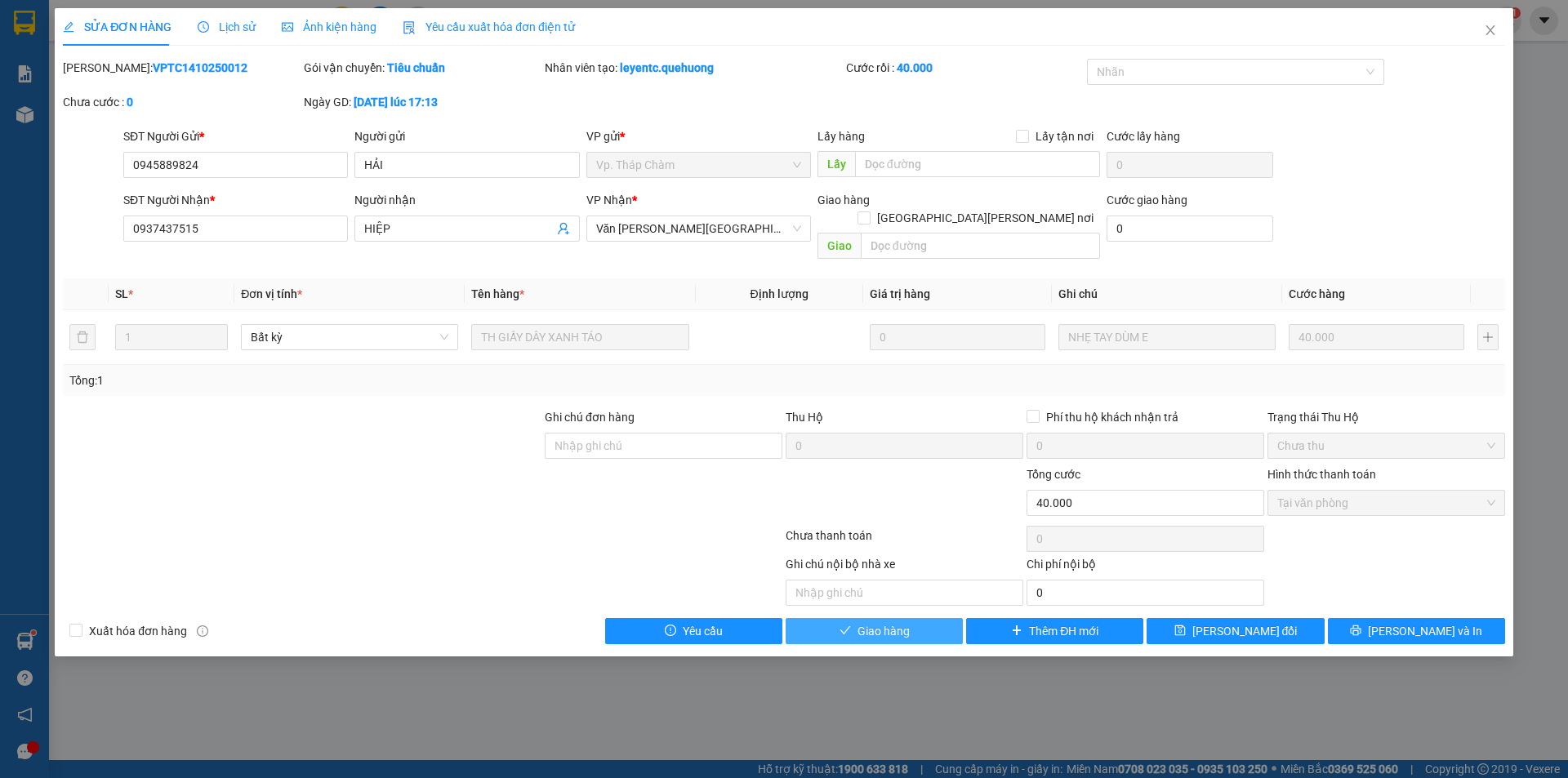
click at [901, 623] on span "Giao hàng" at bounding box center [884, 631] width 52 height 18
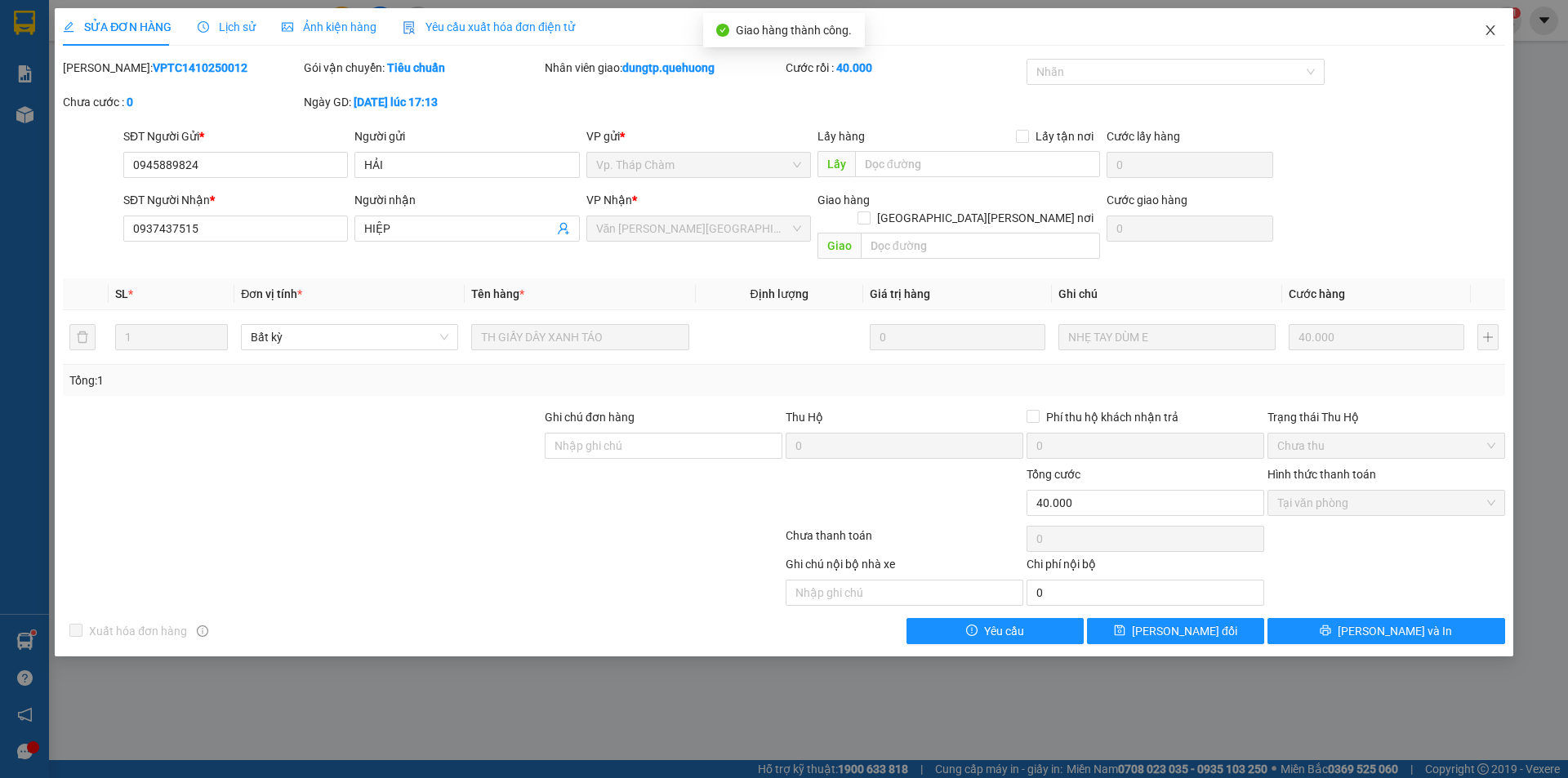
click at [1491, 35] on icon "close" at bounding box center [1490, 29] width 13 height 13
